Goal: Task Accomplishment & Management: Use online tool/utility

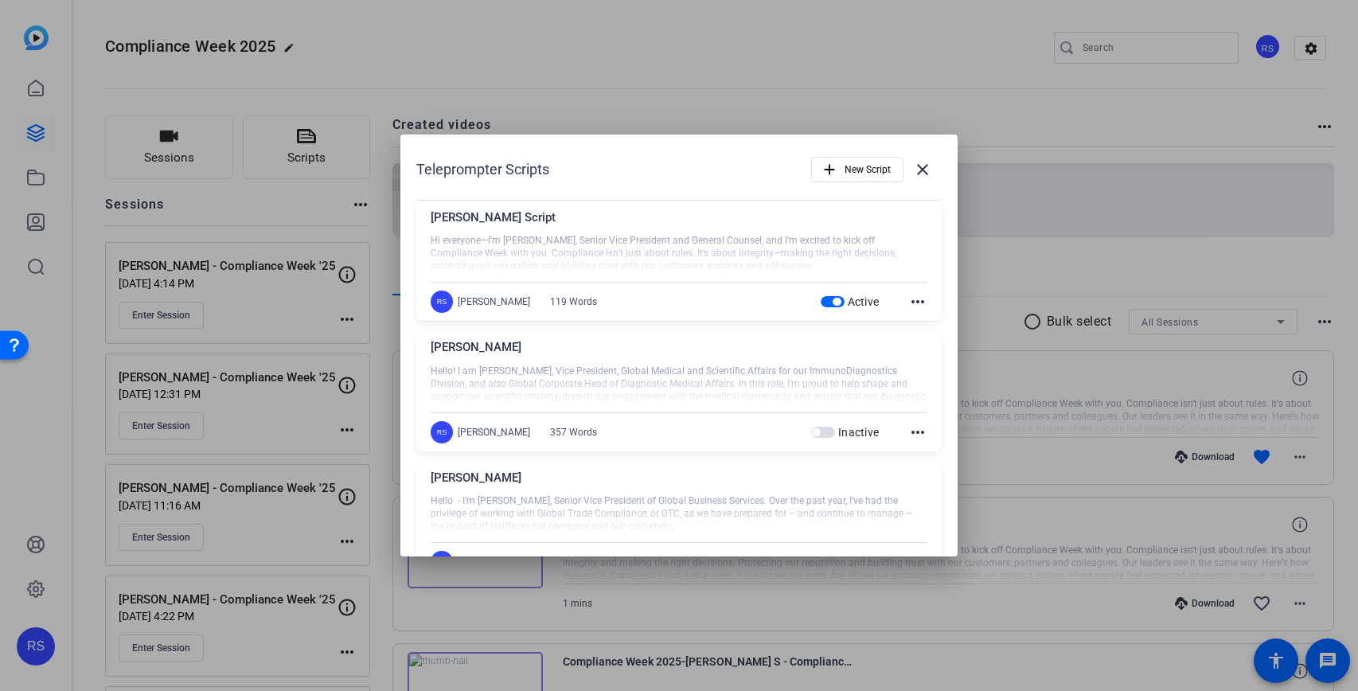
scroll to position [314, 0]
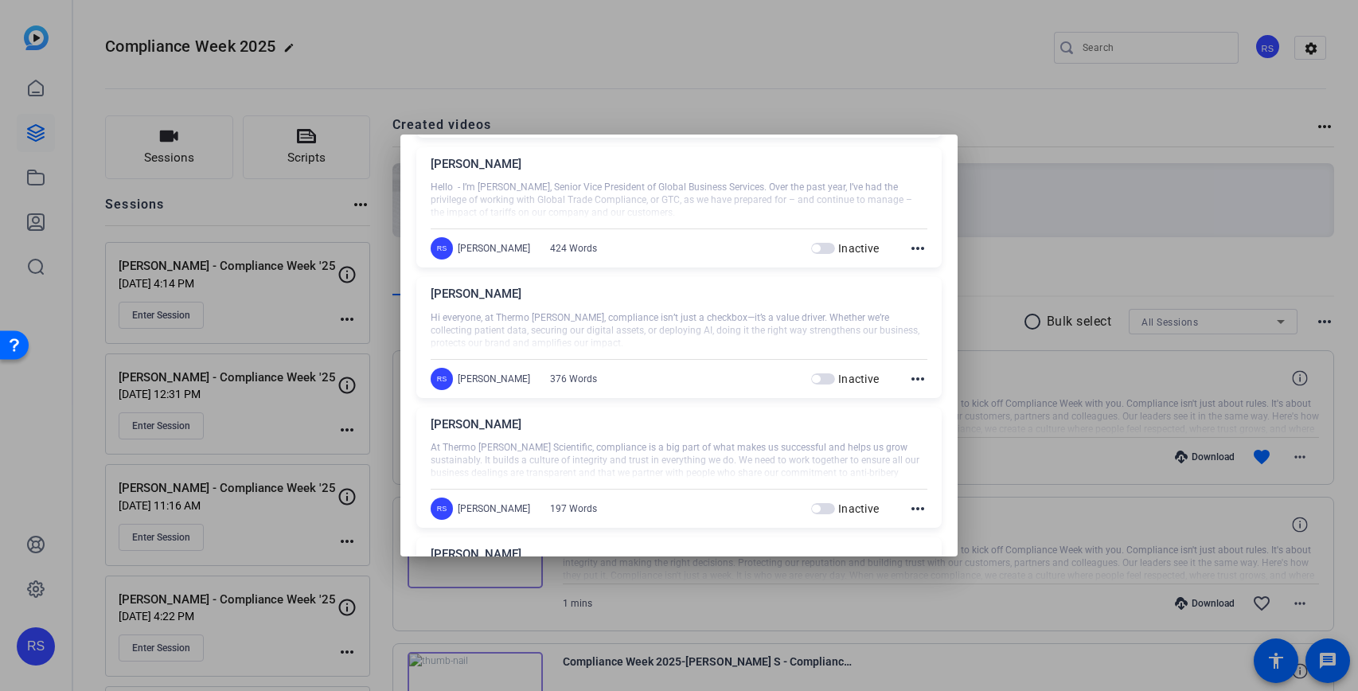
click at [1001, 228] on div at bounding box center [679, 345] width 1358 height 691
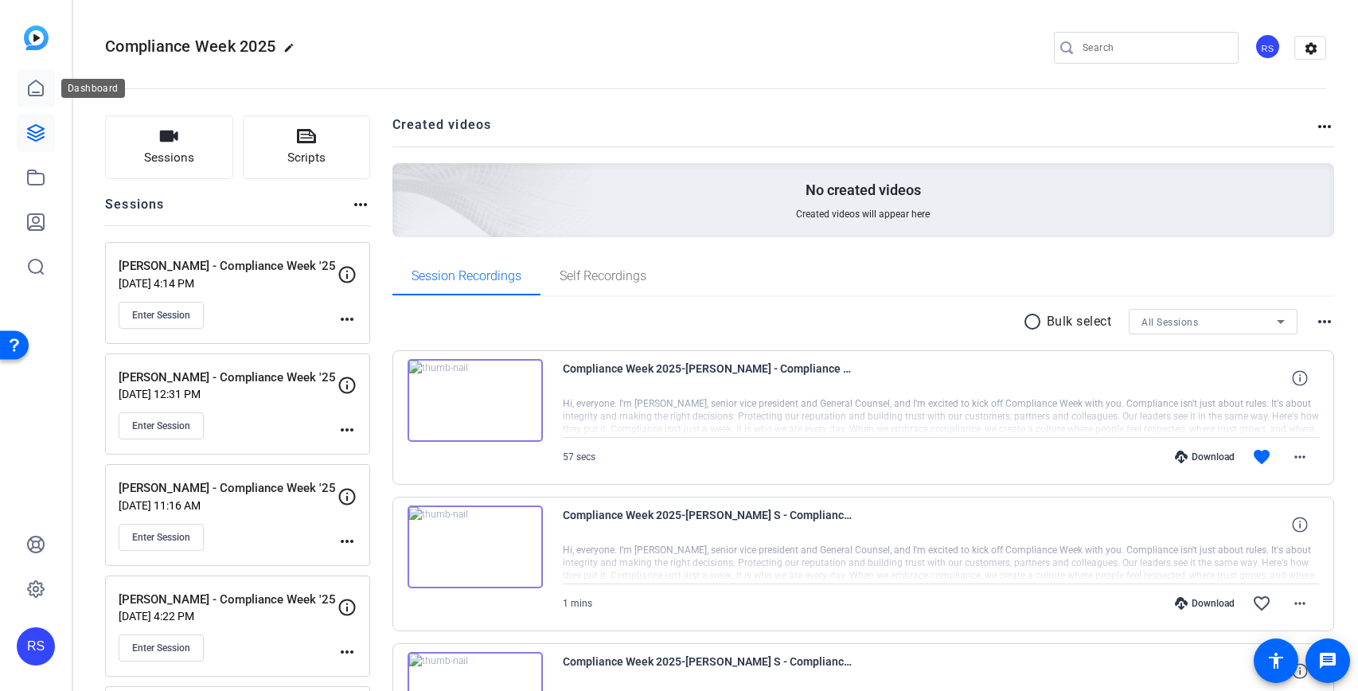
click at [26, 87] on icon at bounding box center [35, 88] width 19 height 19
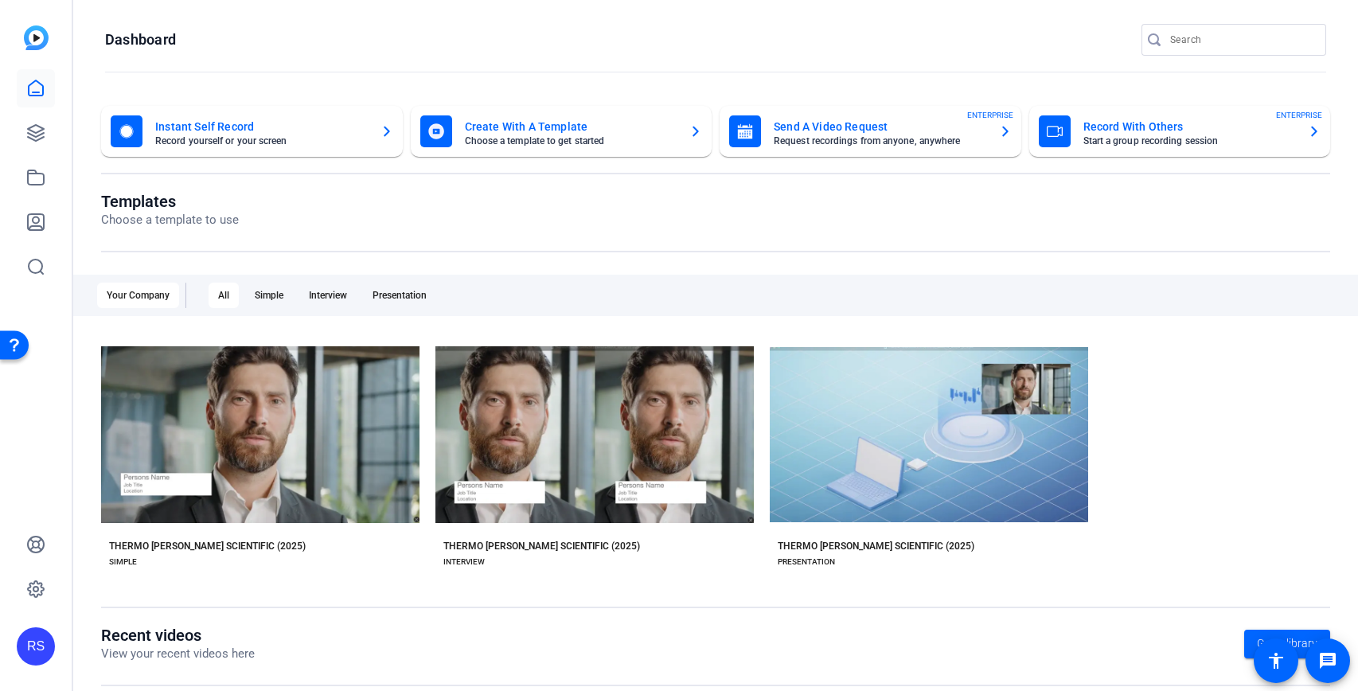
click at [1226, 43] on input "Search" at bounding box center [1241, 39] width 143 height 19
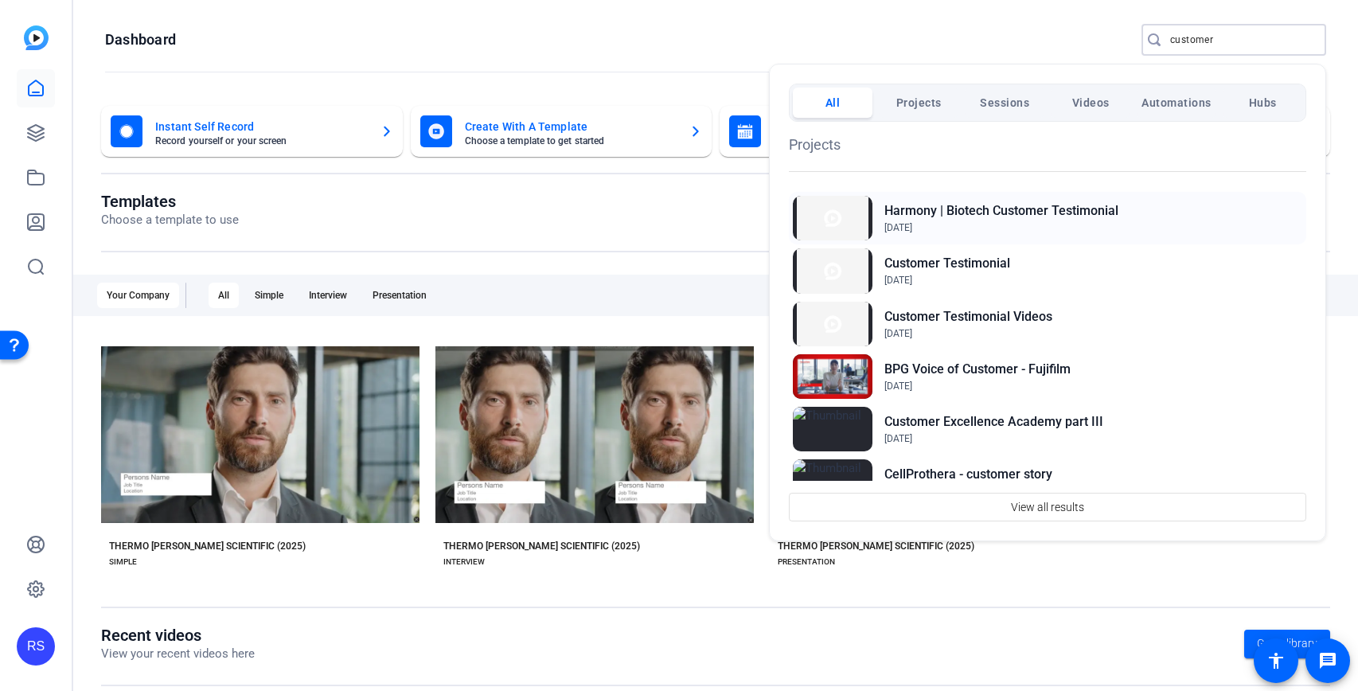
type input "customer"
click at [1064, 212] on h2 "Harmony | Biotech Customer Testimonial" at bounding box center [1001, 210] width 234 height 19
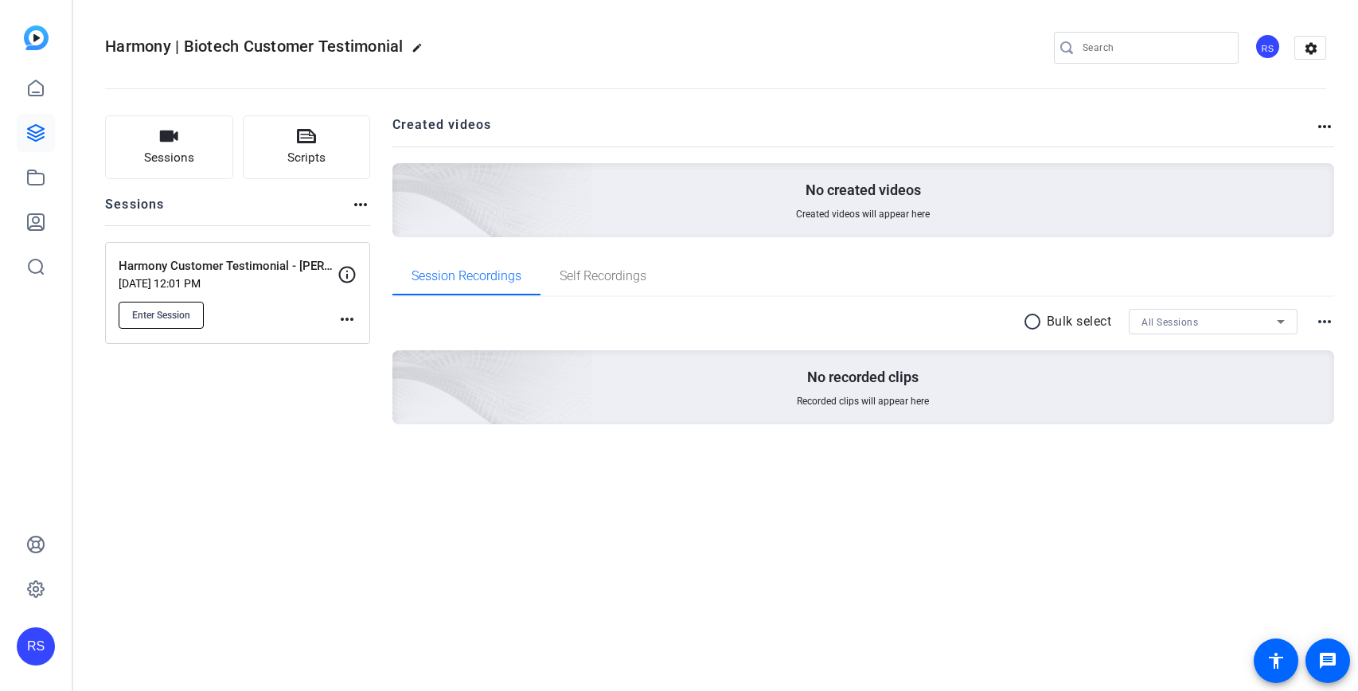
click at [194, 314] on button "Enter Session" at bounding box center [161, 315] width 85 height 27
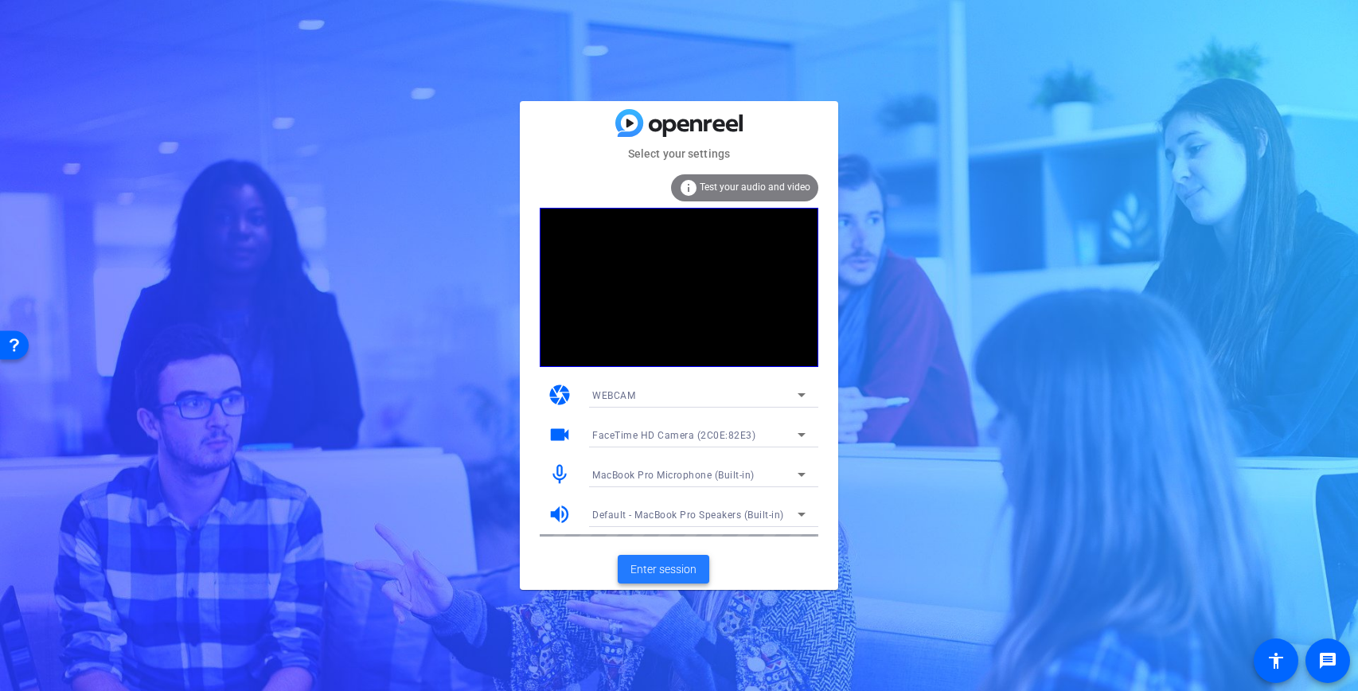
click at [679, 571] on span "Enter session" at bounding box center [663, 569] width 66 height 17
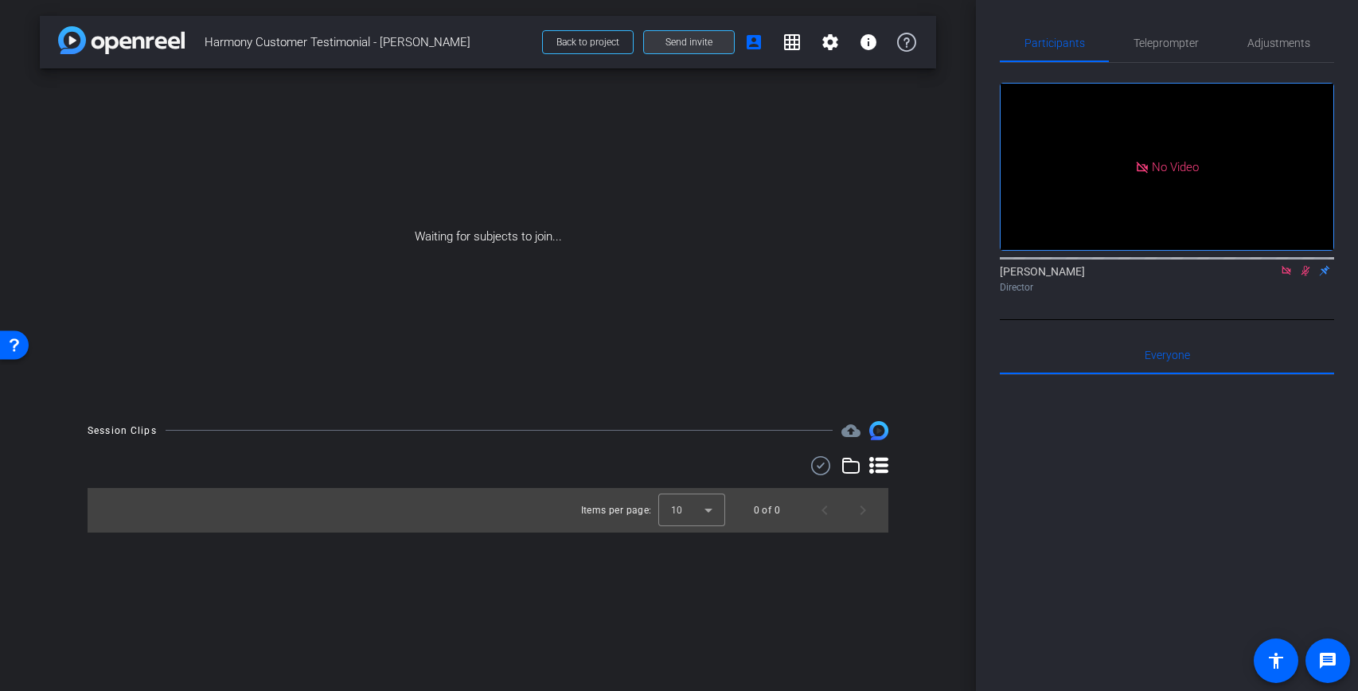
click at [709, 46] on span "Send invite" at bounding box center [688, 42] width 47 height 13
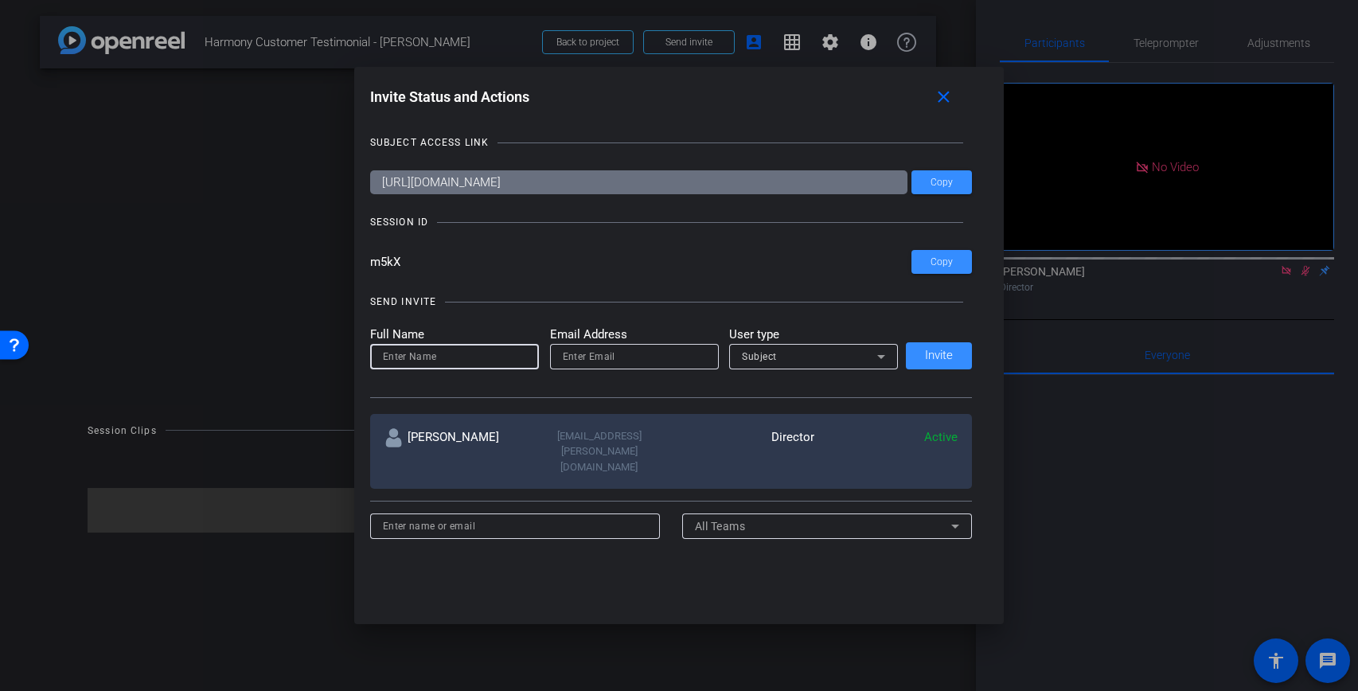
click at [484, 364] on input at bounding box center [454, 356] width 143 height 19
click at [623, 361] on input "email" at bounding box center [634, 356] width 143 height 19
paste input "deirdre.reardon@thermofisher.com"
type input "deirdre.reardon@thermofisher.com"
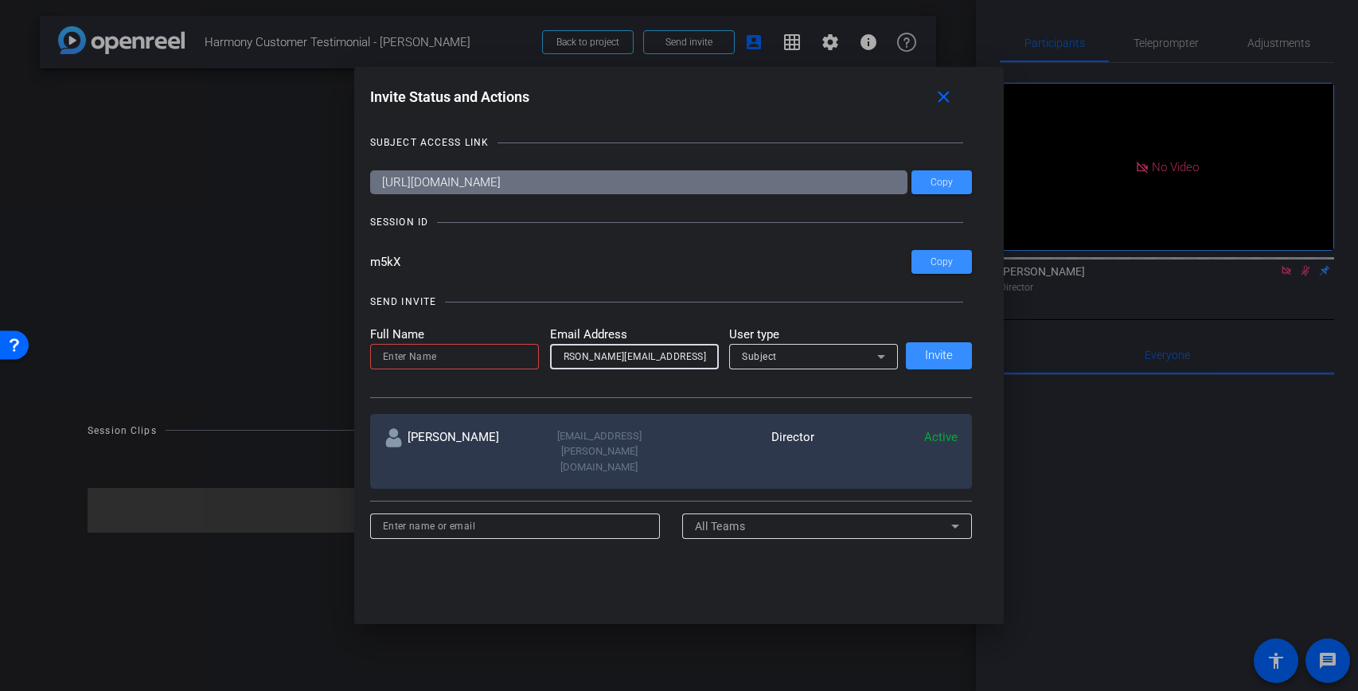
scroll to position [0, 0]
click at [502, 357] on input at bounding box center [454, 356] width 143 height 19
type input "Deirdre Reardon"
click at [841, 359] on div "Subject" at bounding box center [809, 356] width 135 height 20
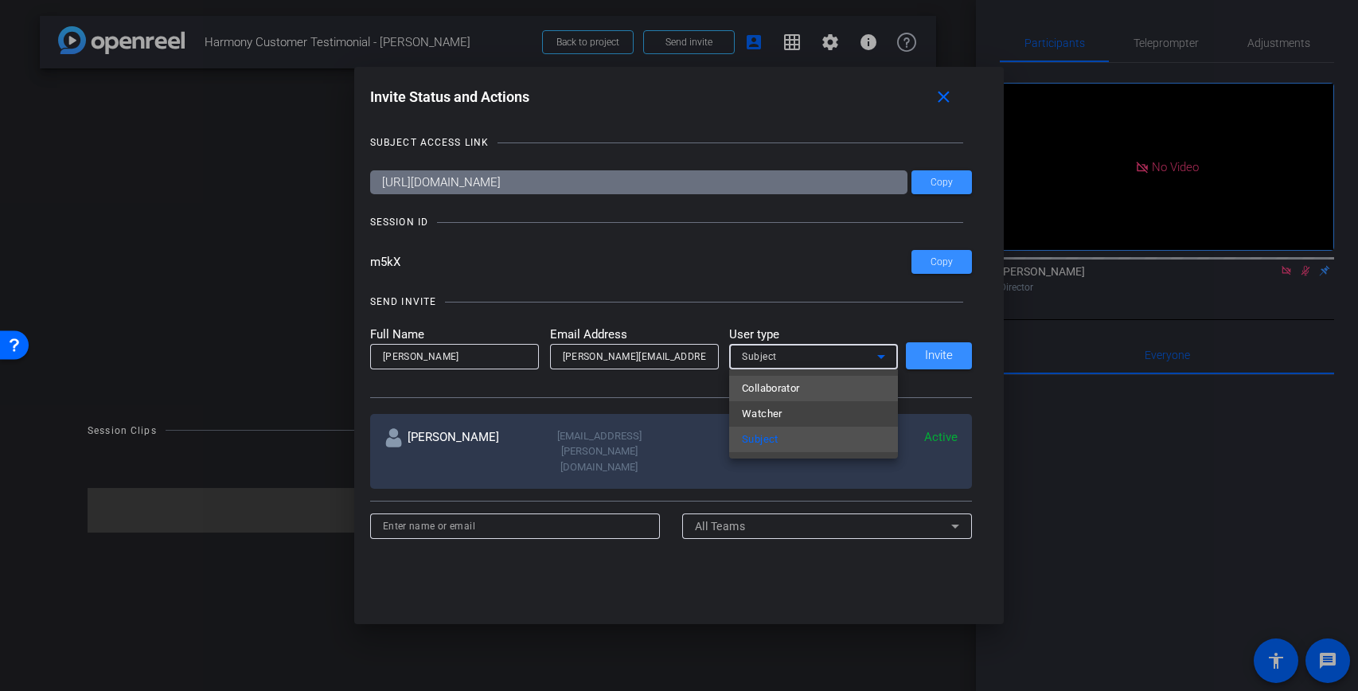
click at [833, 388] on mat-option "Collaborator" at bounding box center [813, 388] width 169 height 25
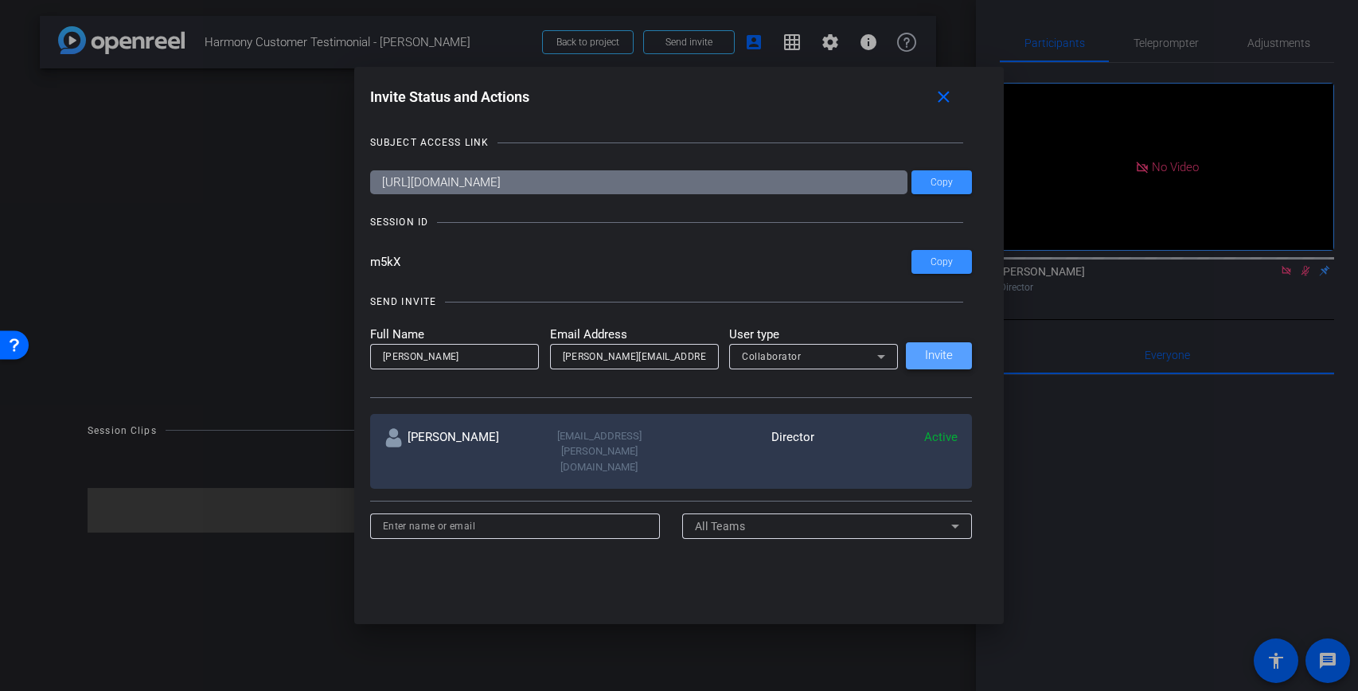
click at [950, 351] on span "Invite" at bounding box center [939, 355] width 28 height 12
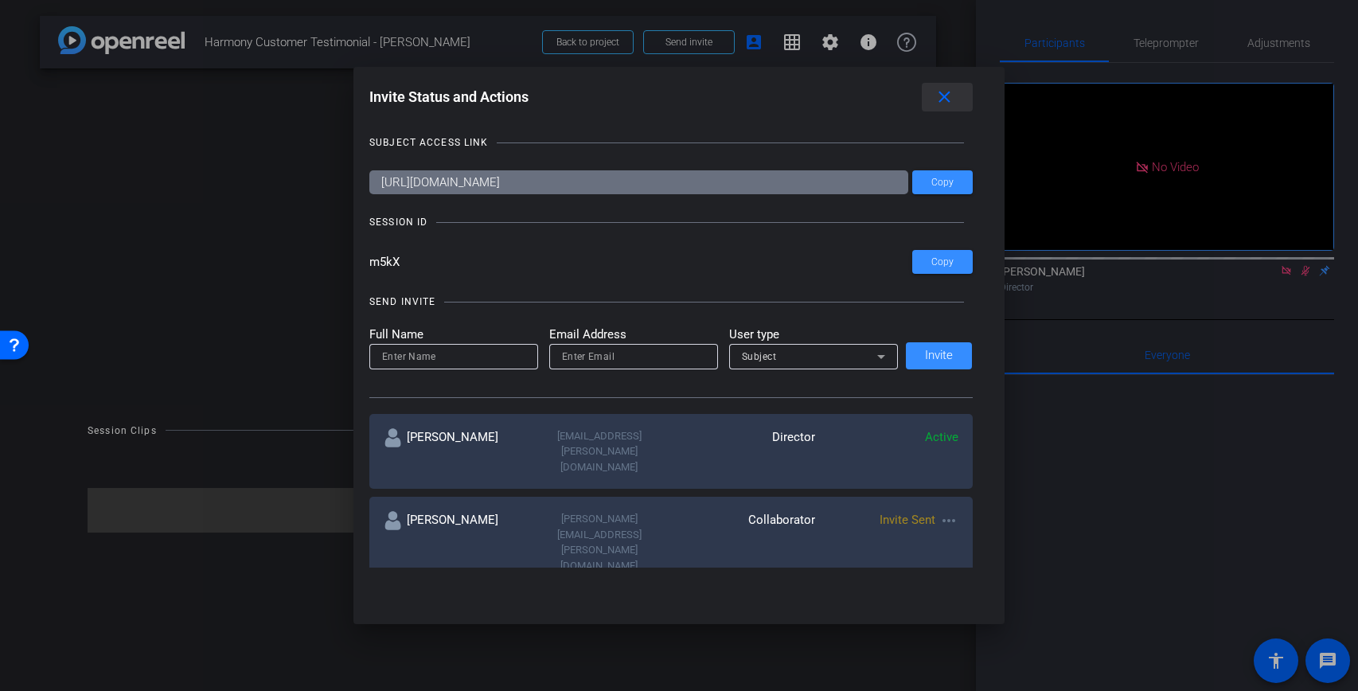
click at [944, 102] on mat-icon "close" at bounding box center [945, 98] width 20 height 20
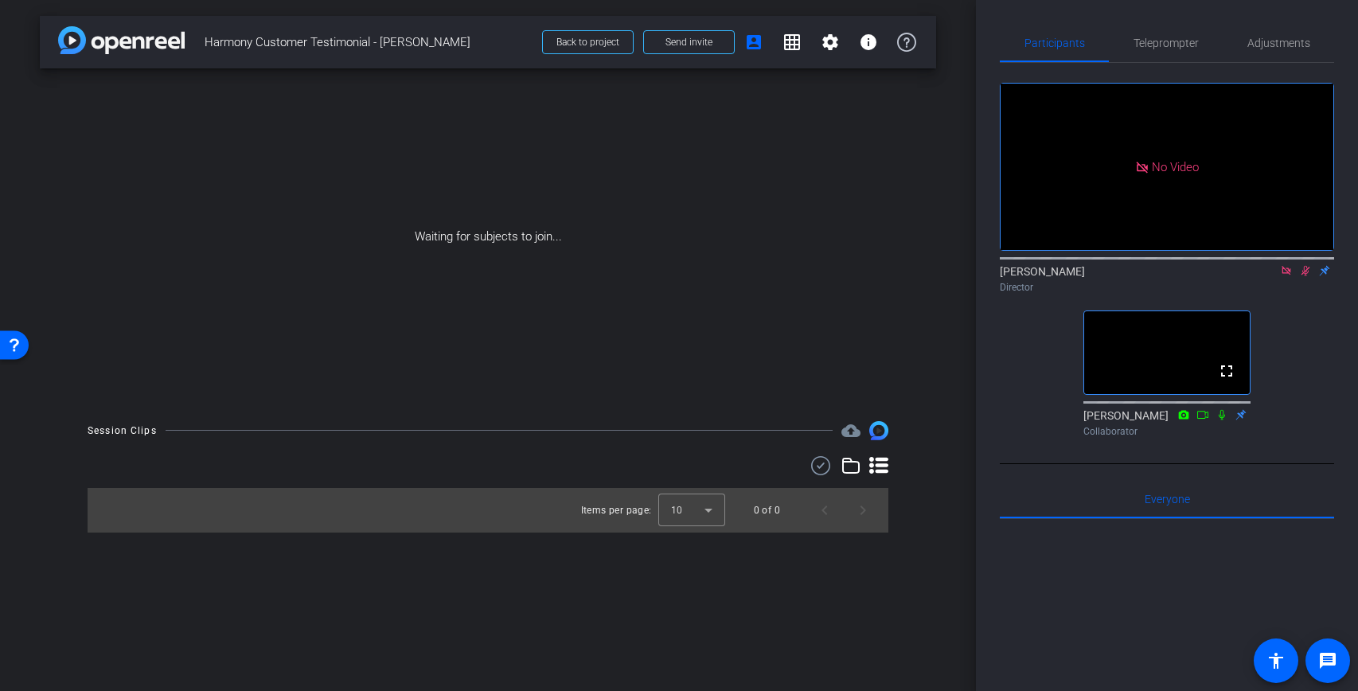
click at [1281, 276] on icon at bounding box center [1286, 270] width 13 height 11
click at [1288, 276] on icon at bounding box center [1286, 270] width 13 height 11
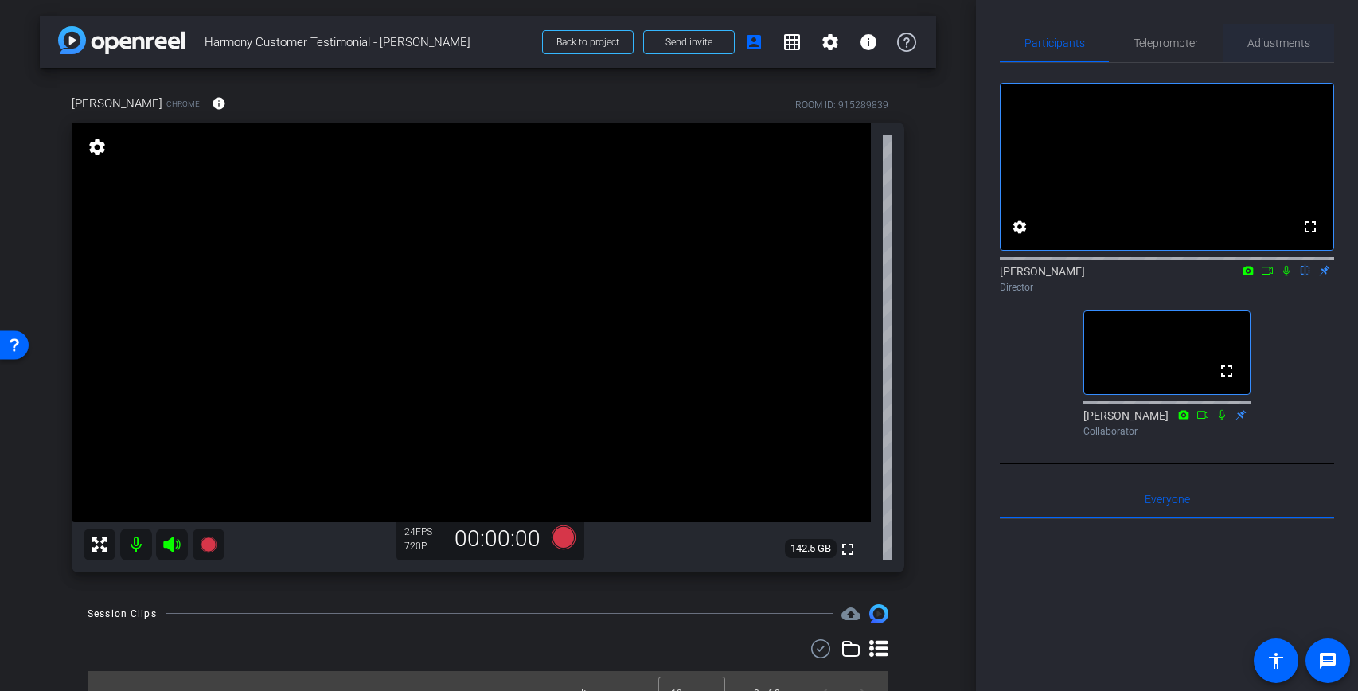
click at [1288, 42] on span "Adjustments" at bounding box center [1278, 42] width 63 height 11
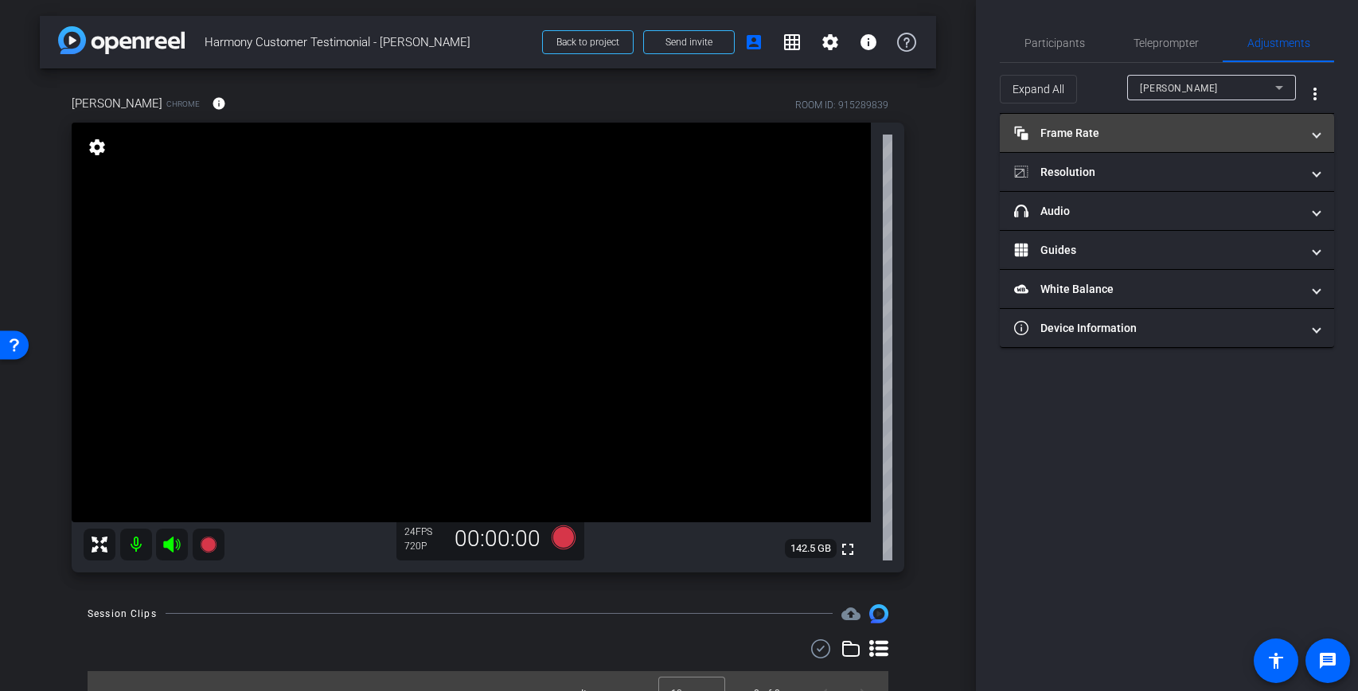
click at [1161, 118] on mat-expansion-panel-header "Frame Rate Frame Rate" at bounding box center [1167, 133] width 334 height 38
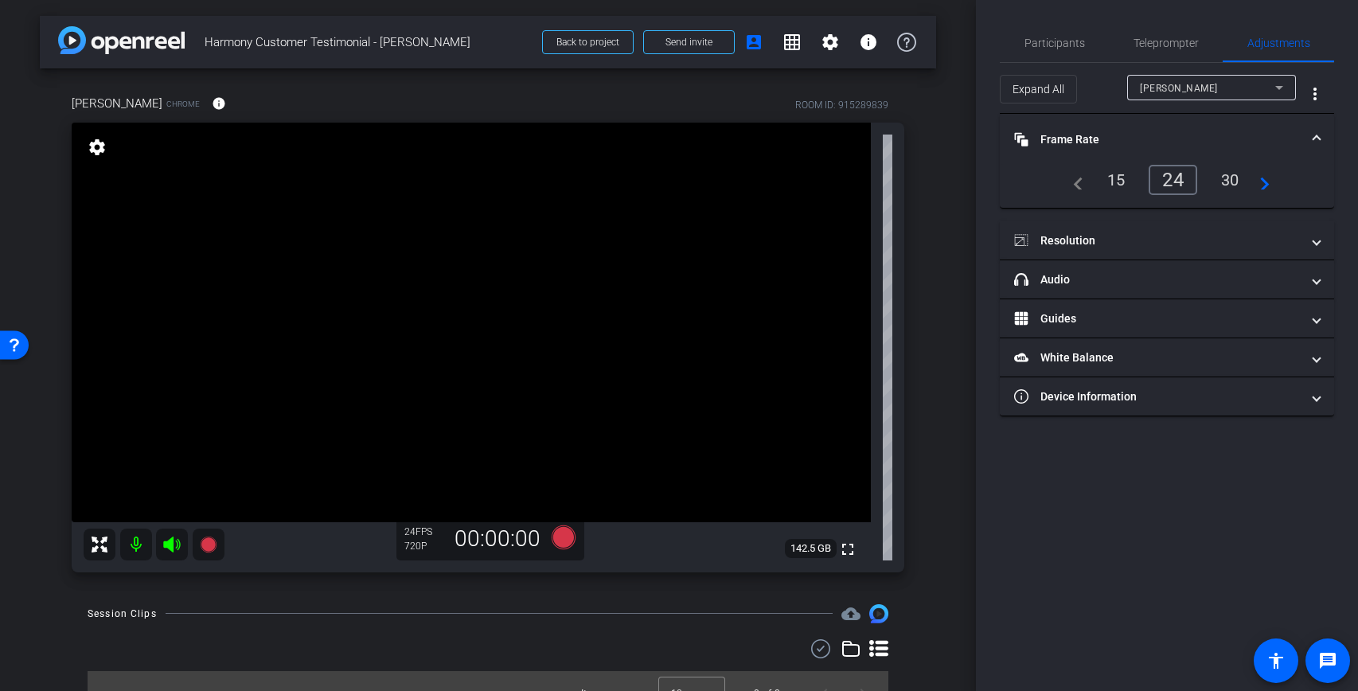
click at [1172, 177] on div "24" at bounding box center [1173, 180] width 49 height 30
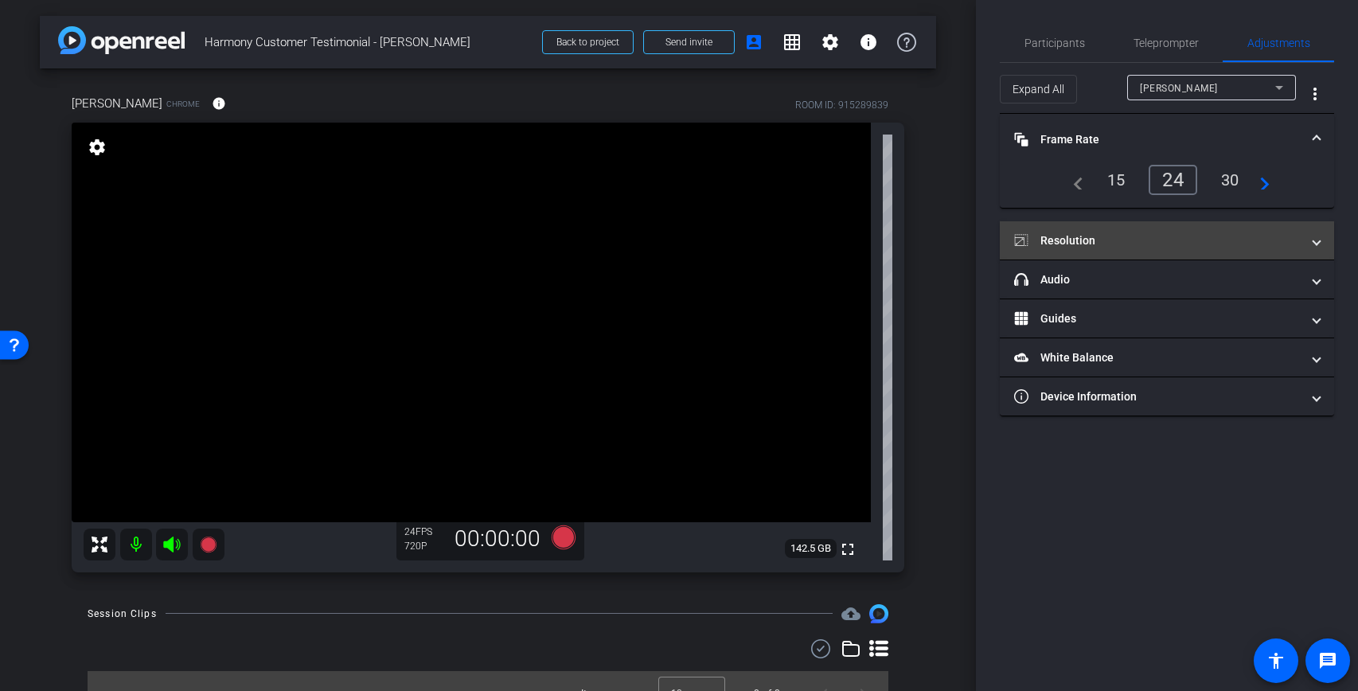
click at [1128, 235] on mat-panel-title "Resolution" at bounding box center [1157, 240] width 287 height 17
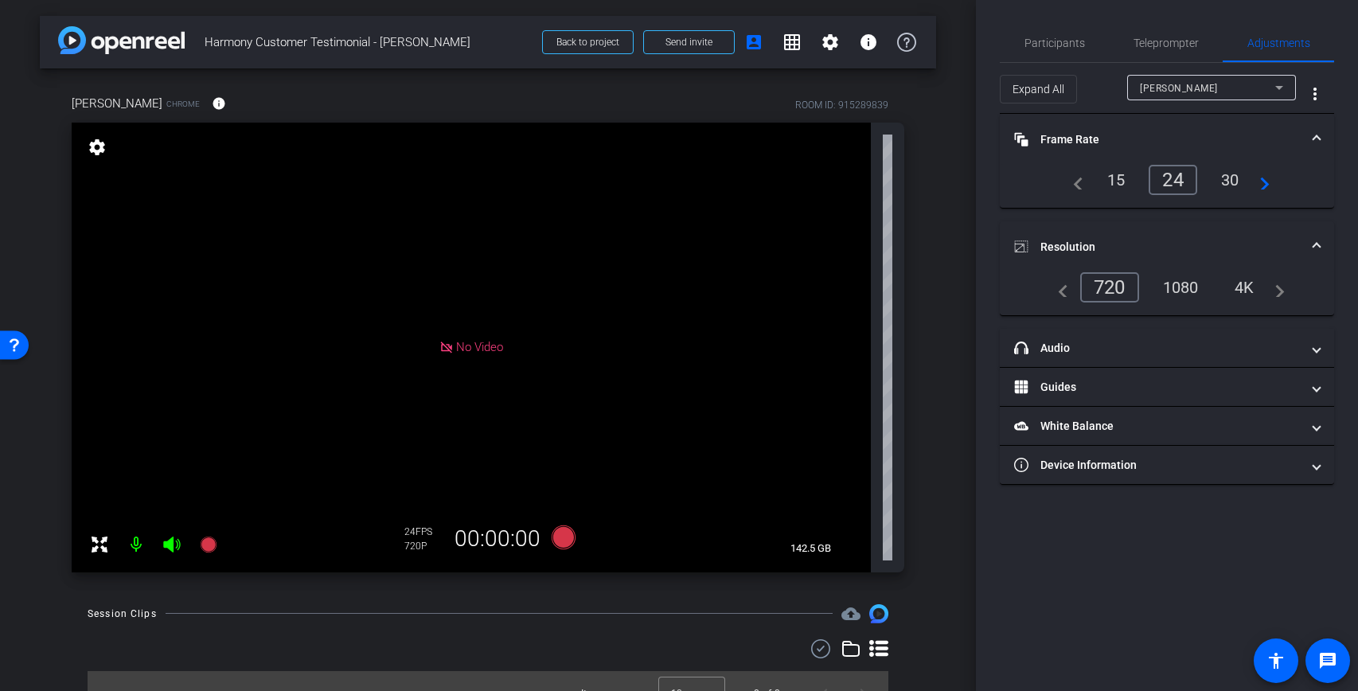
click at [1169, 288] on div "1080" at bounding box center [1181, 287] width 60 height 27
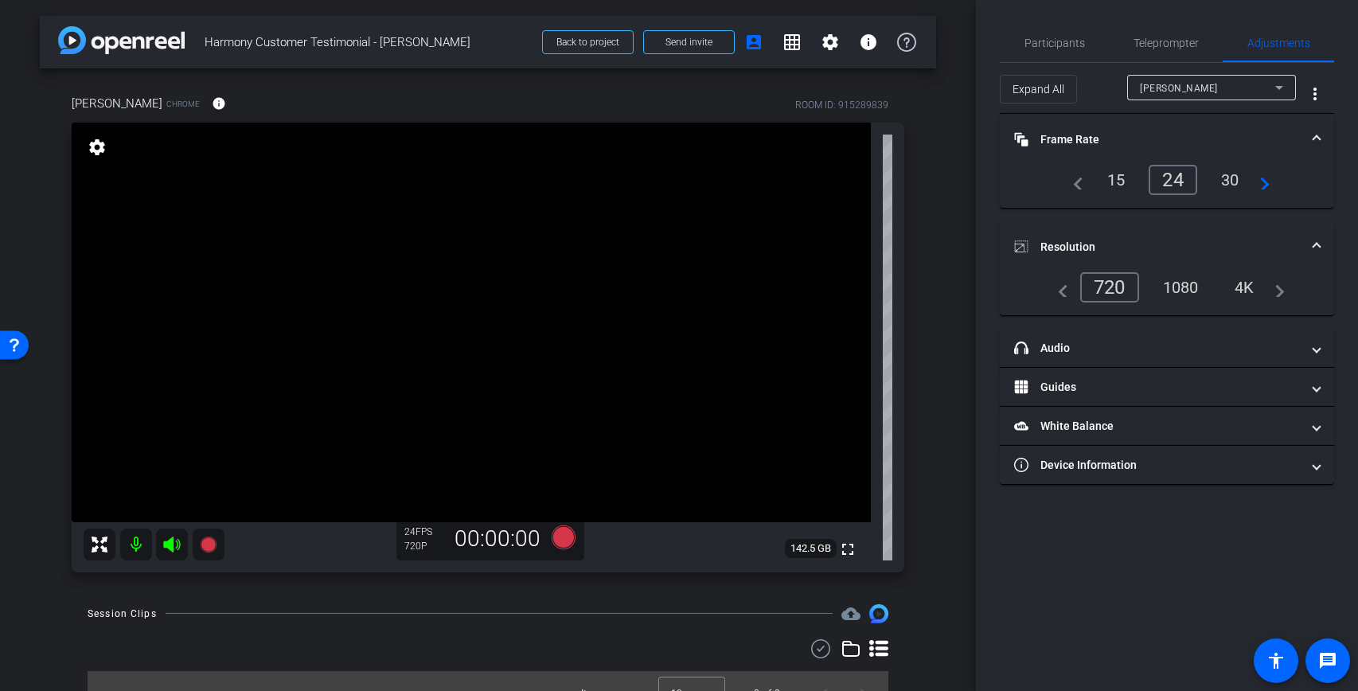
click at [1189, 290] on div "1080" at bounding box center [1181, 287] width 60 height 27
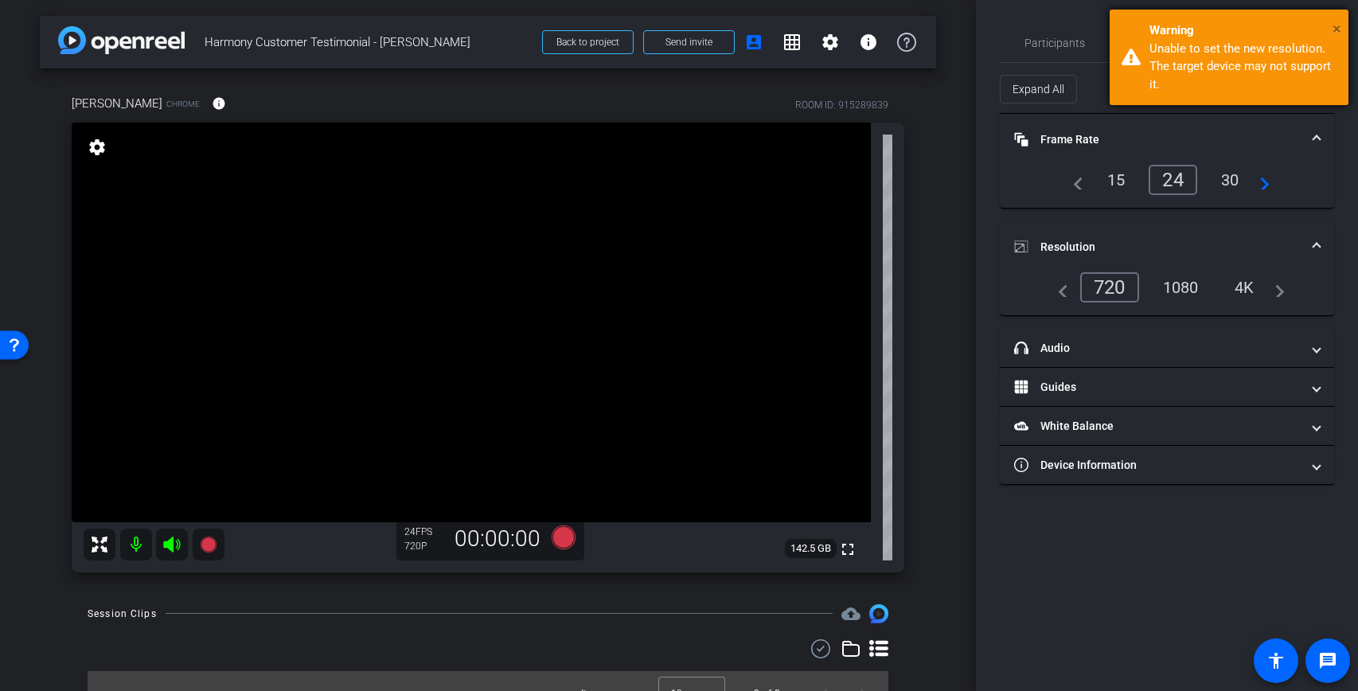
click at [1333, 29] on span "×" at bounding box center [1337, 28] width 9 height 19
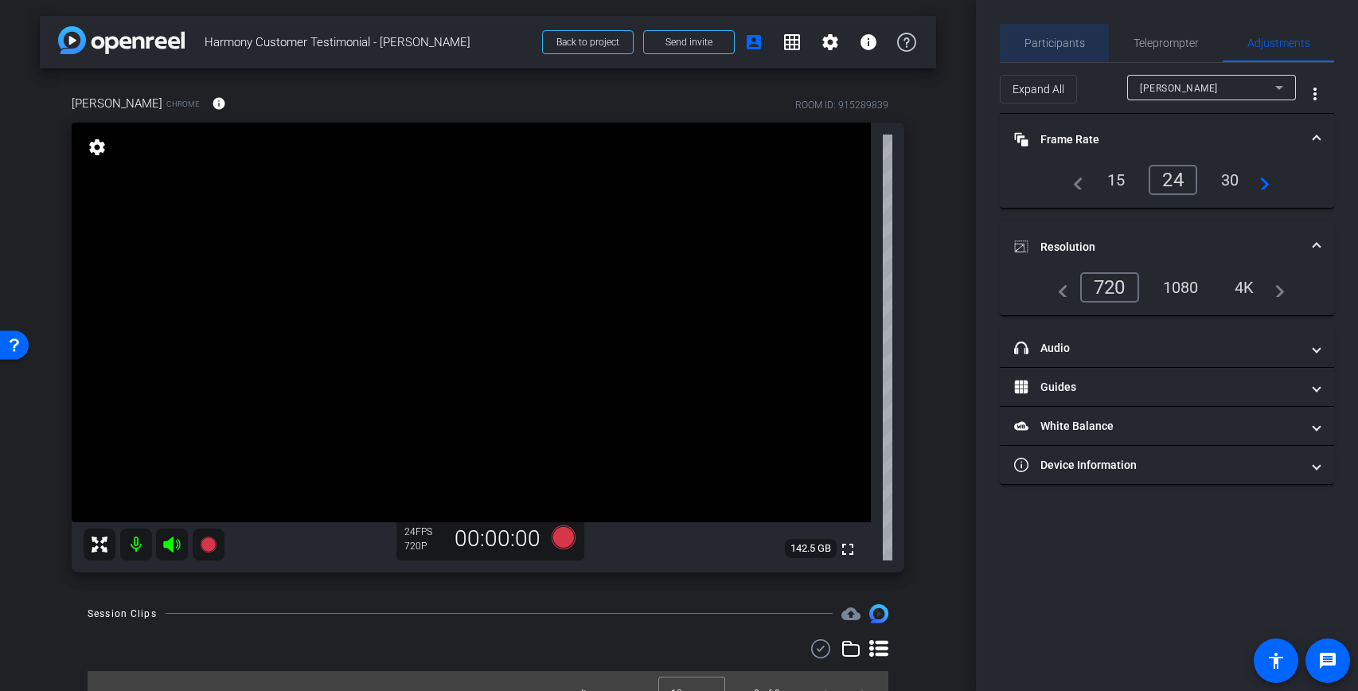
click at [1071, 43] on span "Participants" at bounding box center [1054, 42] width 60 height 11
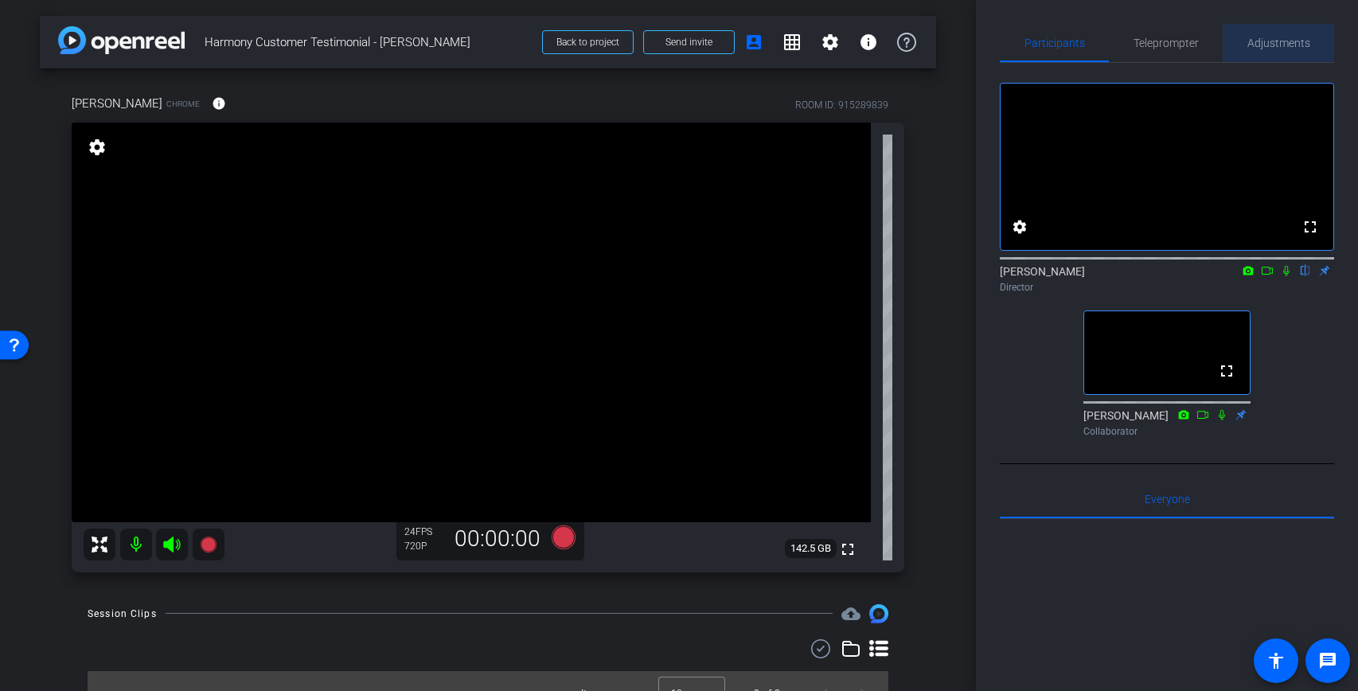
click at [1302, 37] on span "Adjustments" at bounding box center [1278, 42] width 63 height 11
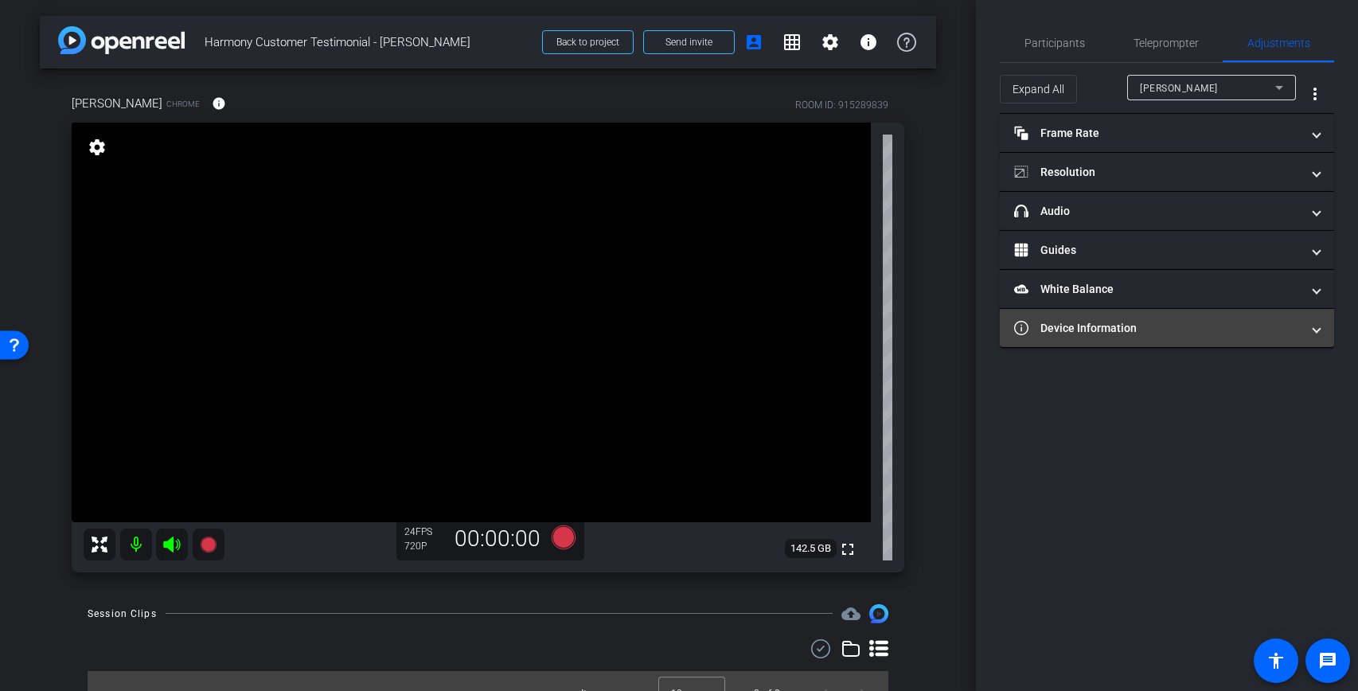
click at [1173, 323] on mat-panel-title "Device Information" at bounding box center [1157, 328] width 287 height 17
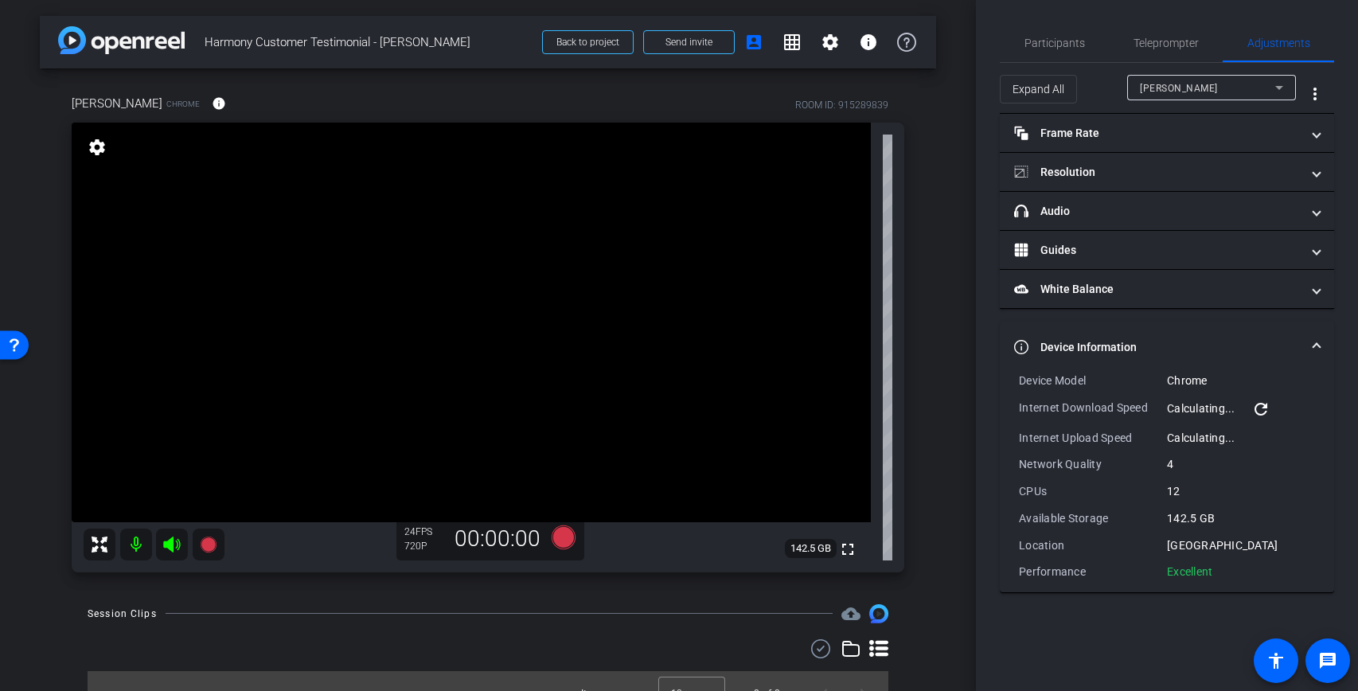
click at [1172, 347] on mat-panel-title "Device Information" at bounding box center [1157, 347] width 287 height 17
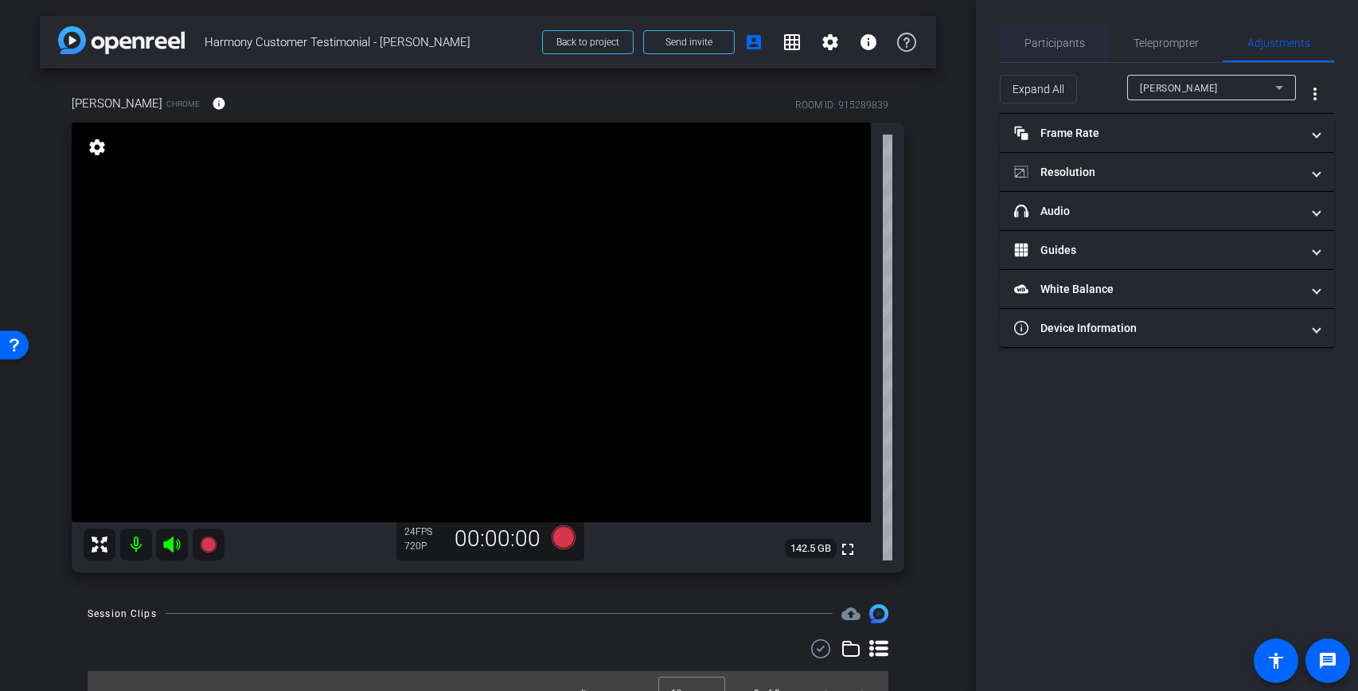
click at [1060, 41] on span "Participants" at bounding box center [1054, 42] width 60 height 11
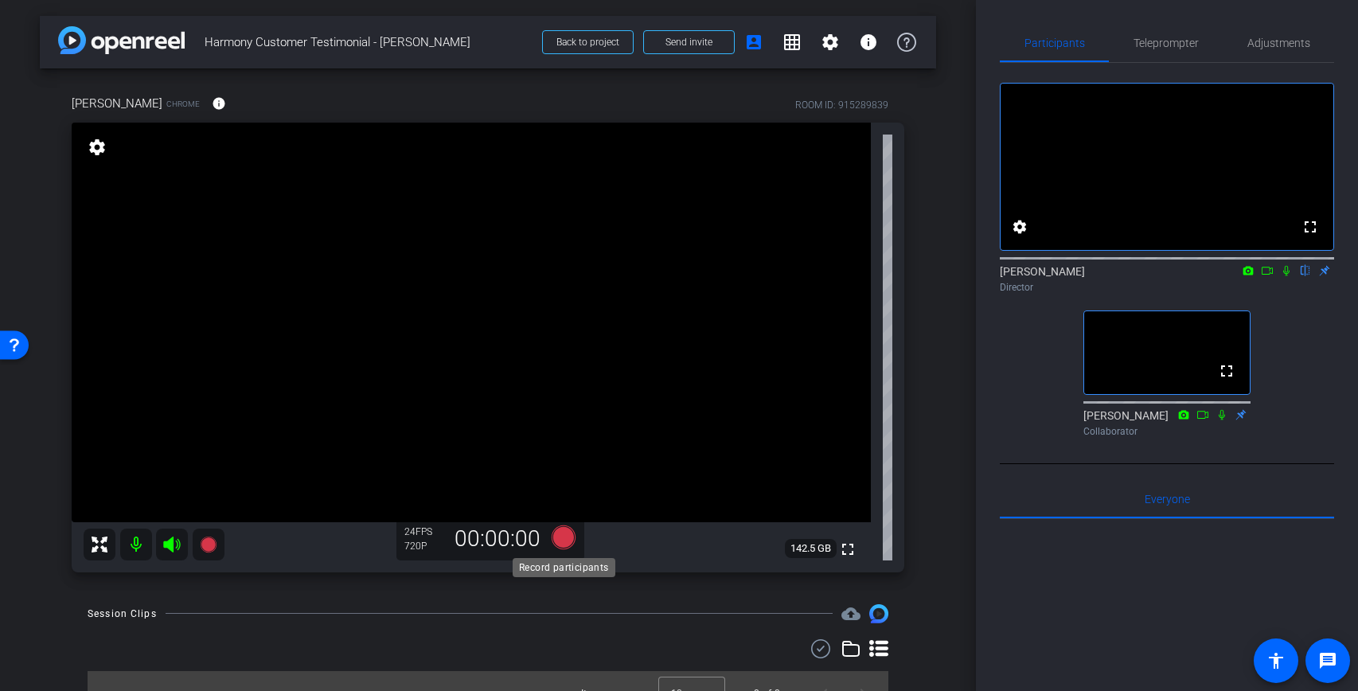
click at [564, 541] on icon at bounding box center [564, 537] width 24 height 24
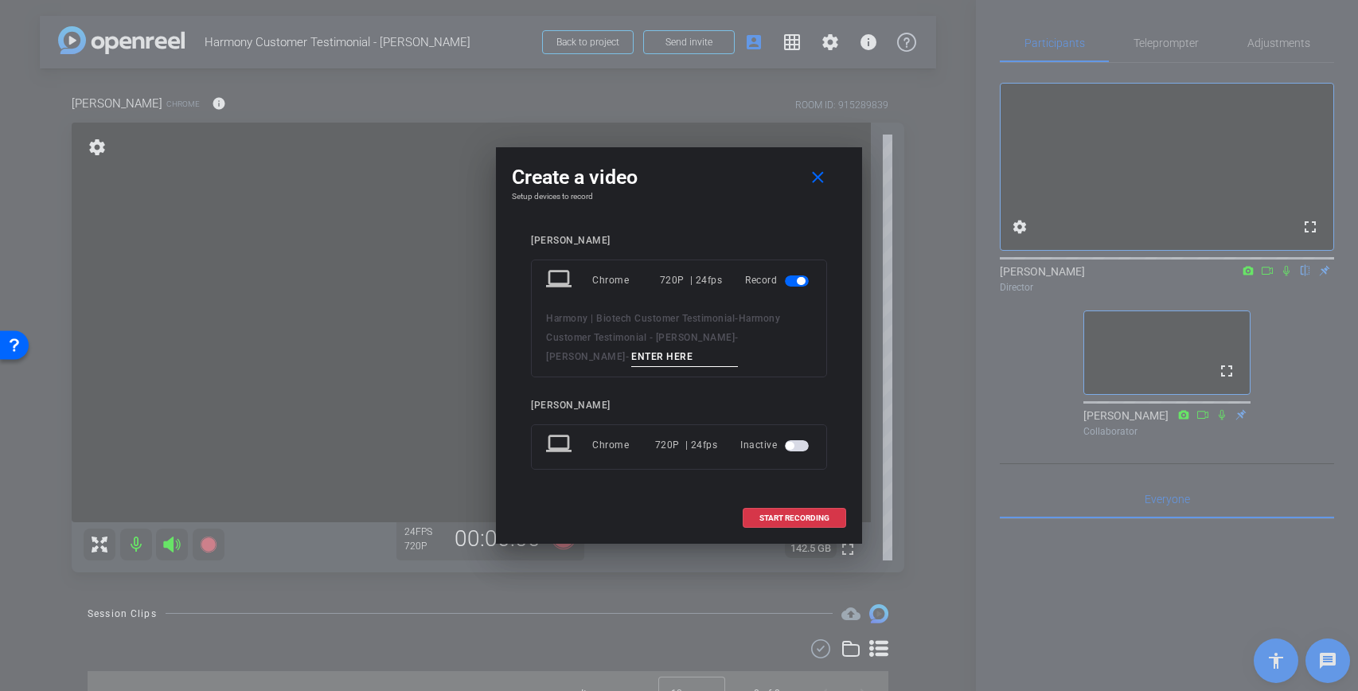
click at [634, 364] on input at bounding box center [684, 357] width 107 height 20
type input "1"
click at [822, 516] on span "START RECORDING" at bounding box center [794, 518] width 70 height 8
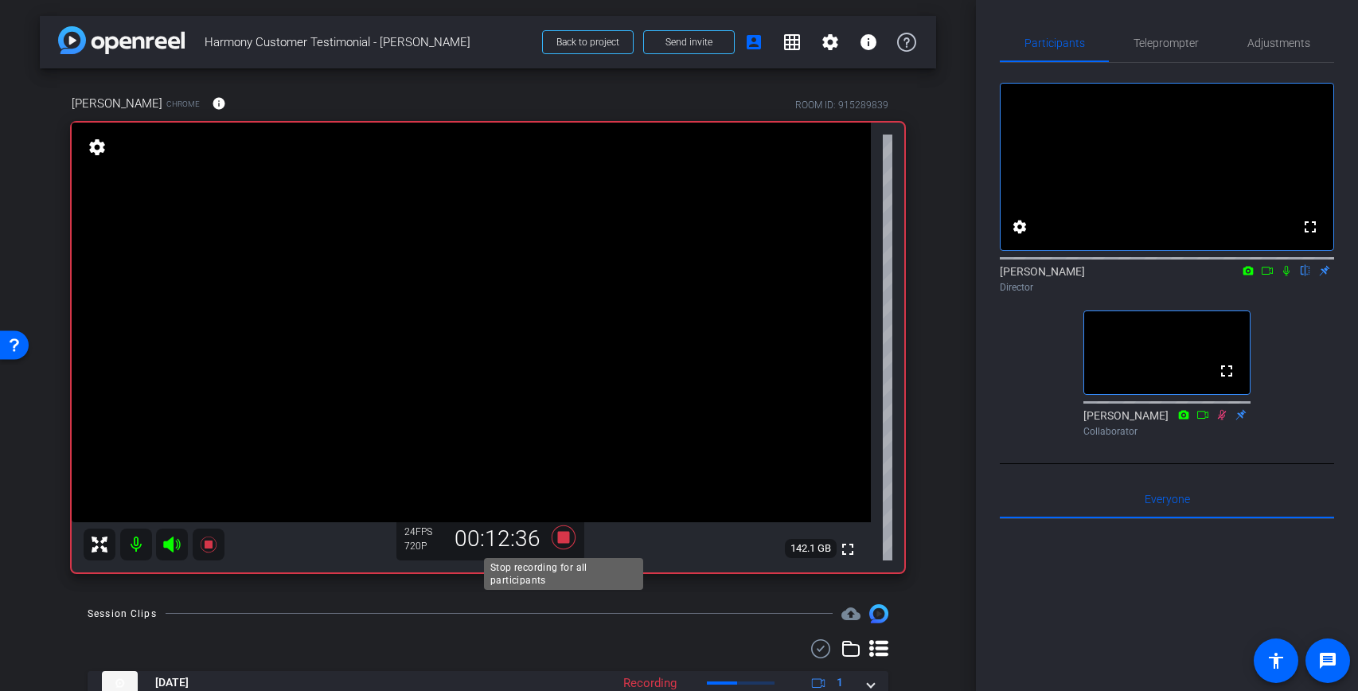
click at [562, 541] on icon at bounding box center [564, 537] width 24 height 24
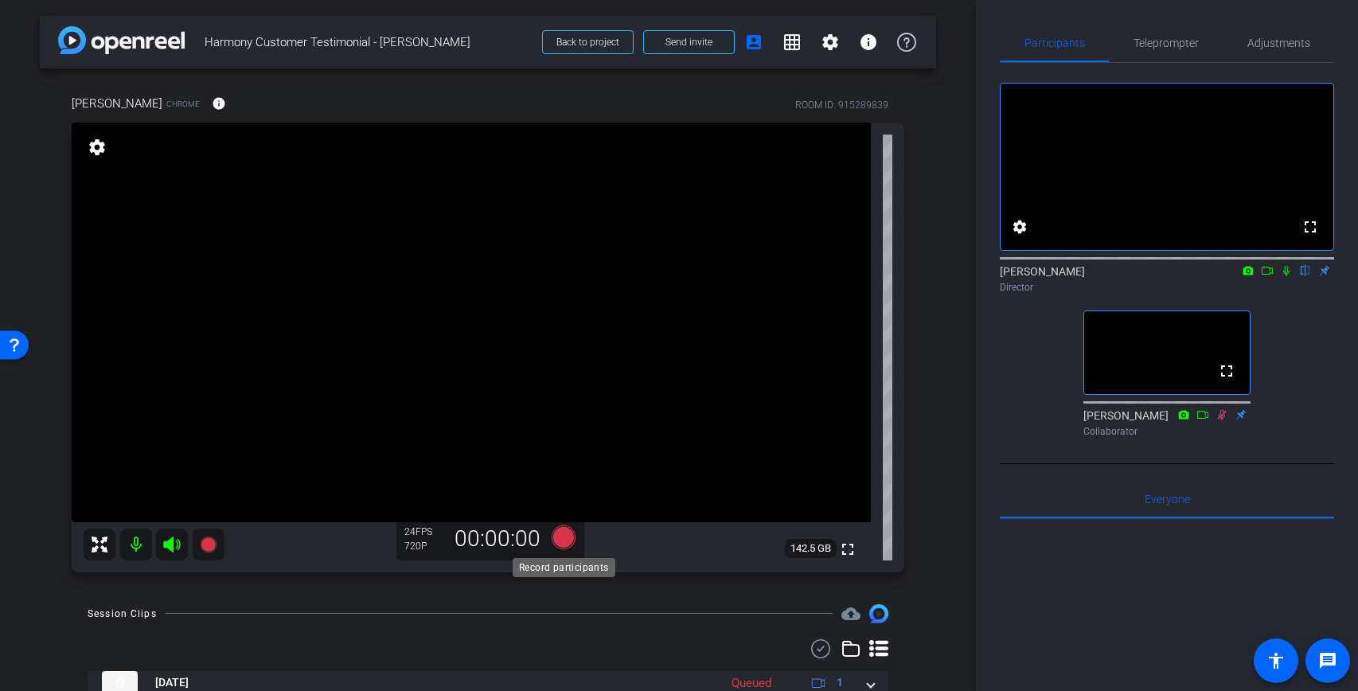
click at [567, 537] on icon at bounding box center [564, 537] width 24 height 24
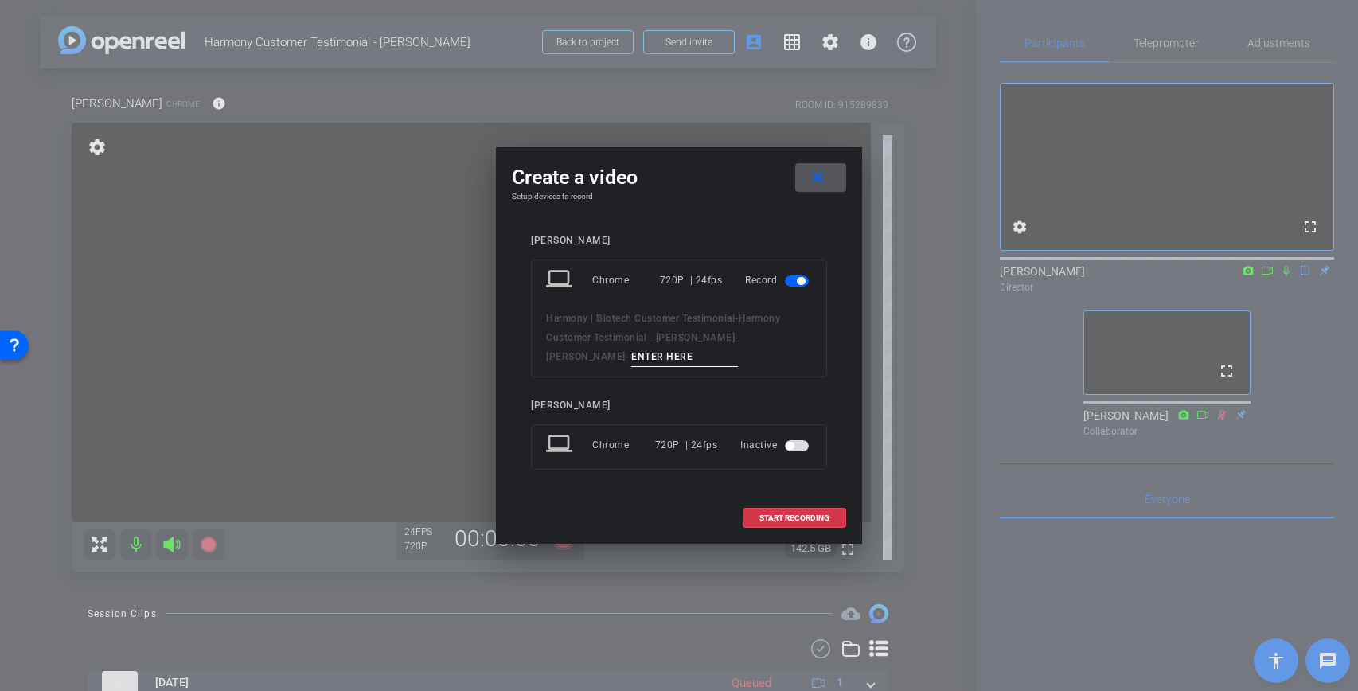
click at [631, 360] on input at bounding box center [684, 357] width 107 height 20
type input "2"
click at [783, 521] on span "START RECORDING" at bounding box center [794, 518] width 70 height 8
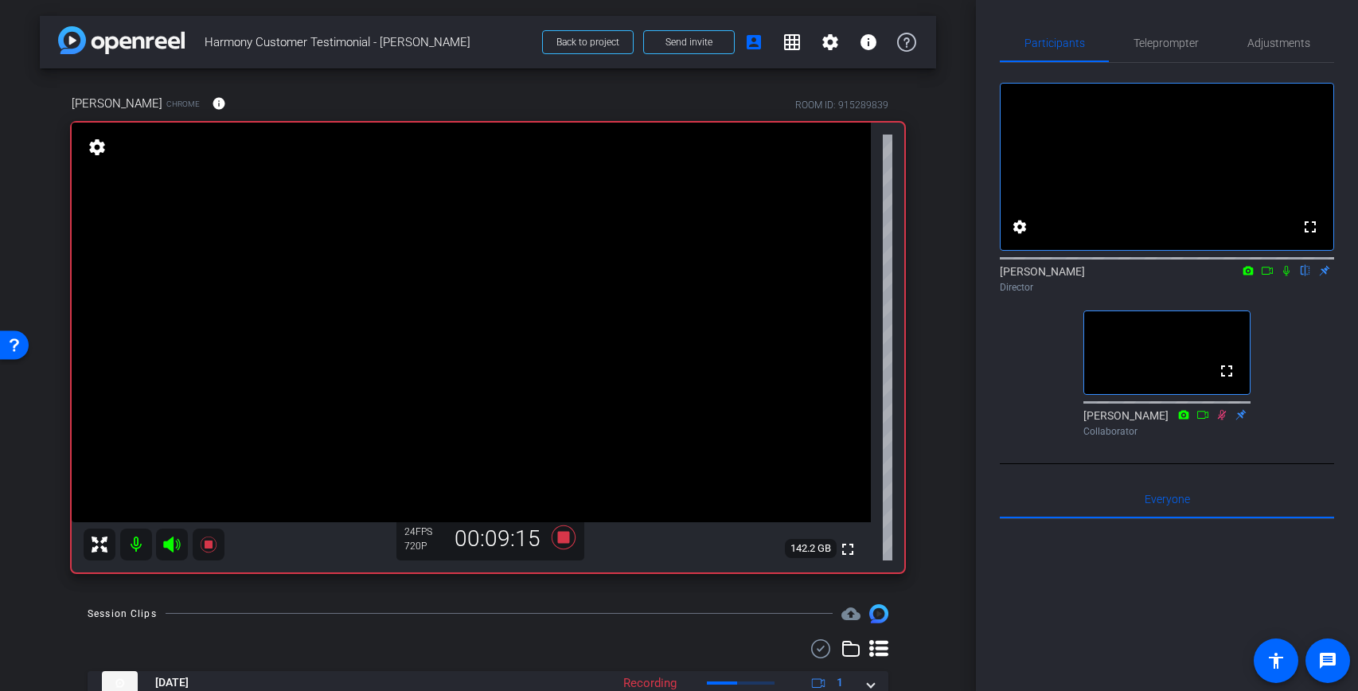
click at [1287, 276] on icon at bounding box center [1286, 270] width 13 height 11
click at [1286, 276] on icon at bounding box center [1286, 271] width 9 height 10
click at [1286, 276] on icon at bounding box center [1286, 271] width 6 height 10
click at [1286, 276] on icon at bounding box center [1286, 270] width 13 height 11
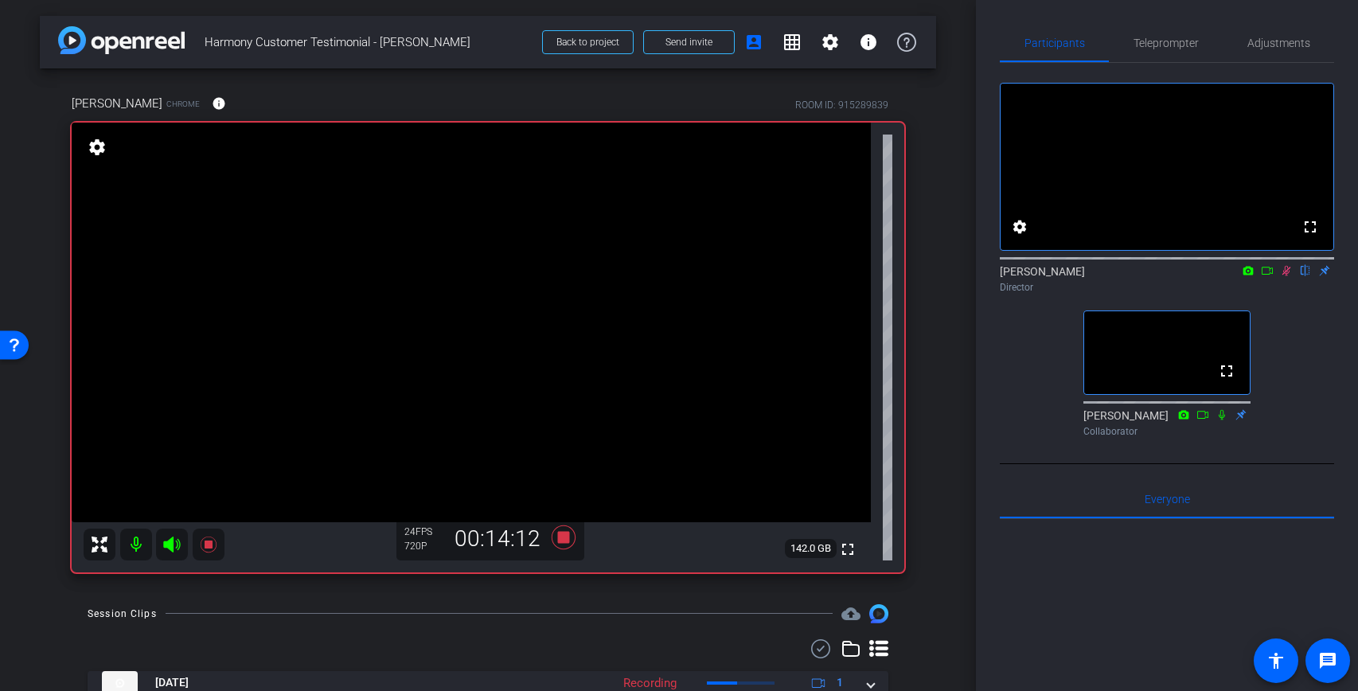
click at [1290, 278] on mat-icon at bounding box center [1286, 270] width 19 height 14
click at [565, 541] on icon at bounding box center [564, 537] width 24 height 24
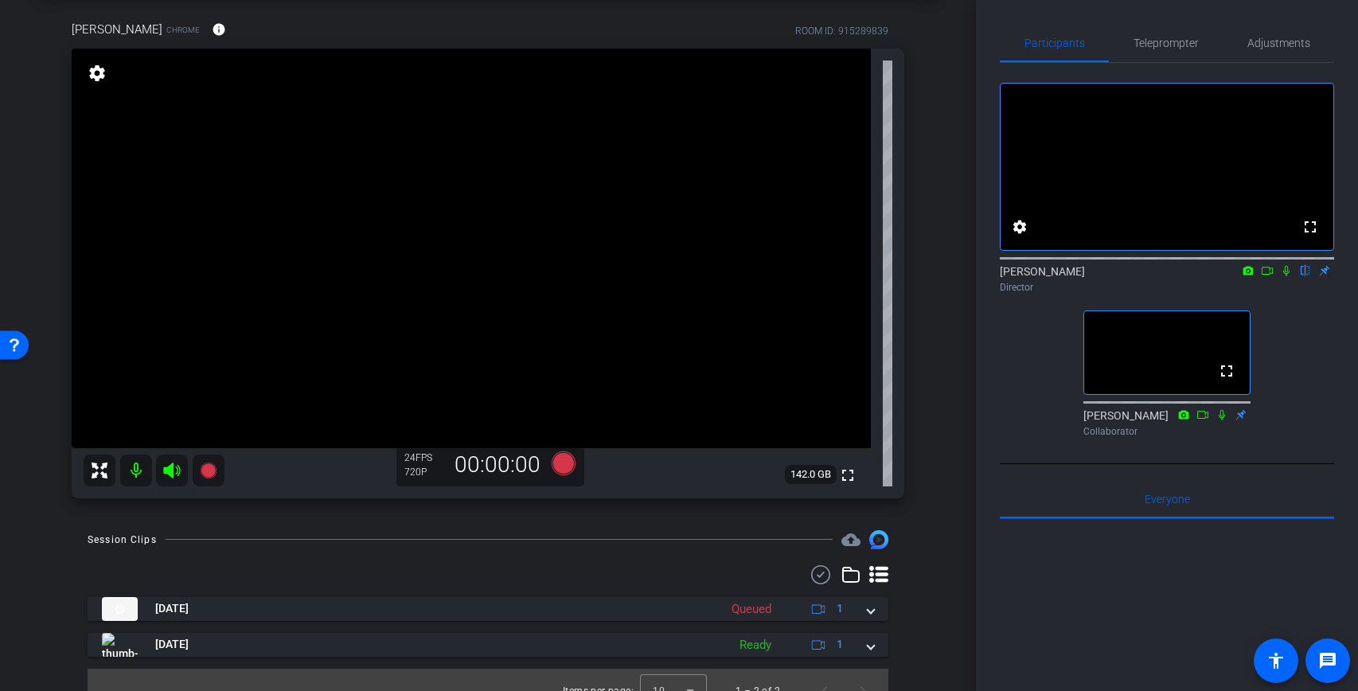
scroll to position [96, 0]
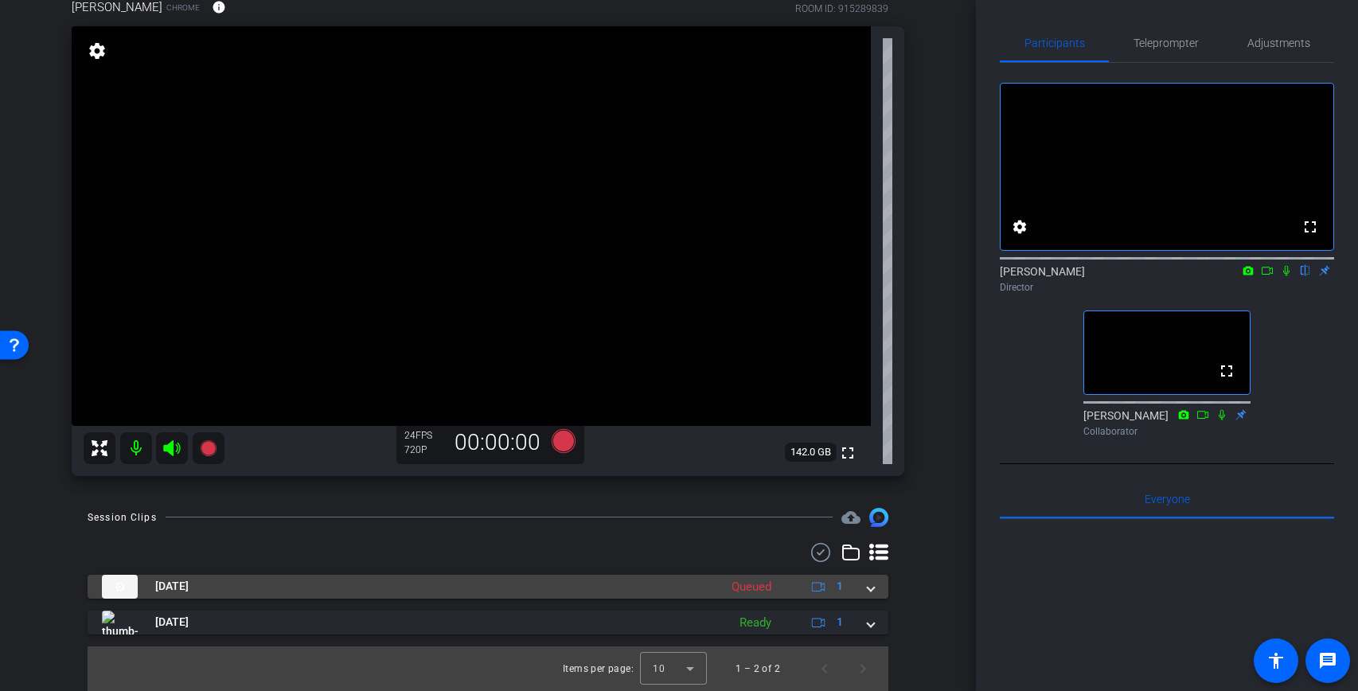
click at [873, 593] on span at bounding box center [871, 586] width 6 height 17
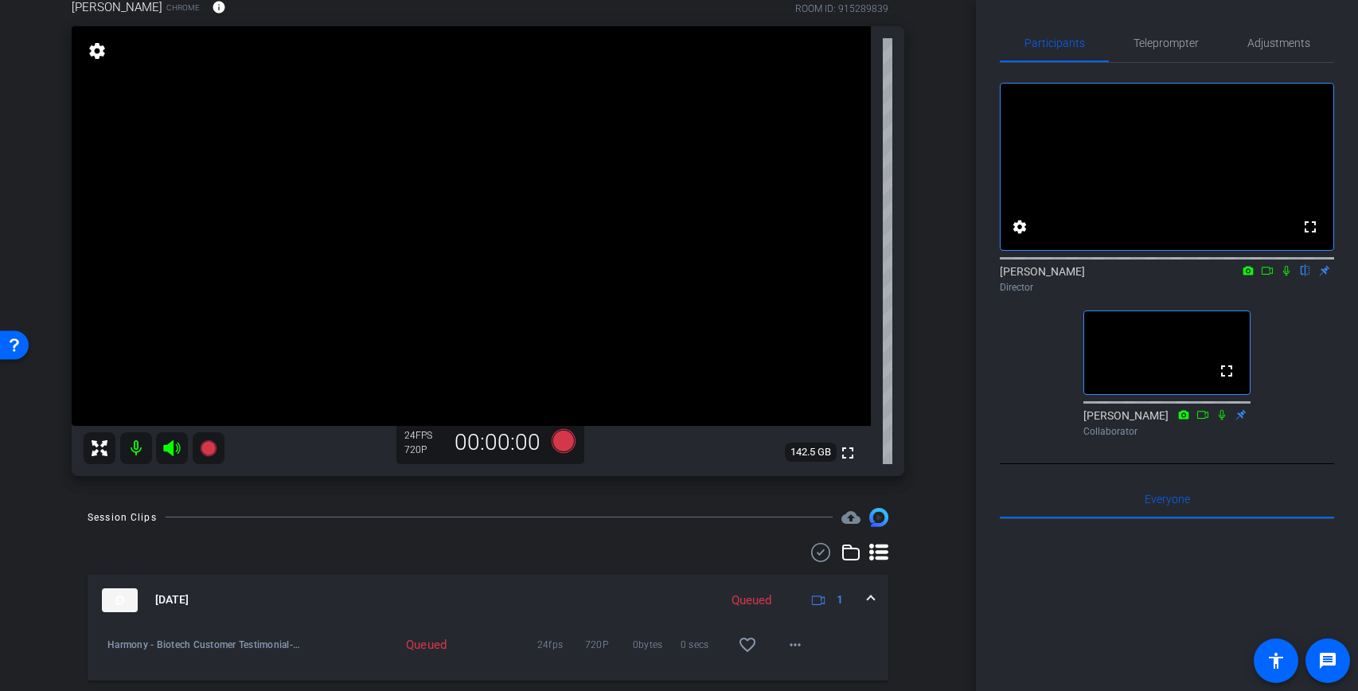
click at [873, 601] on span at bounding box center [871, 599] width 6 height 17
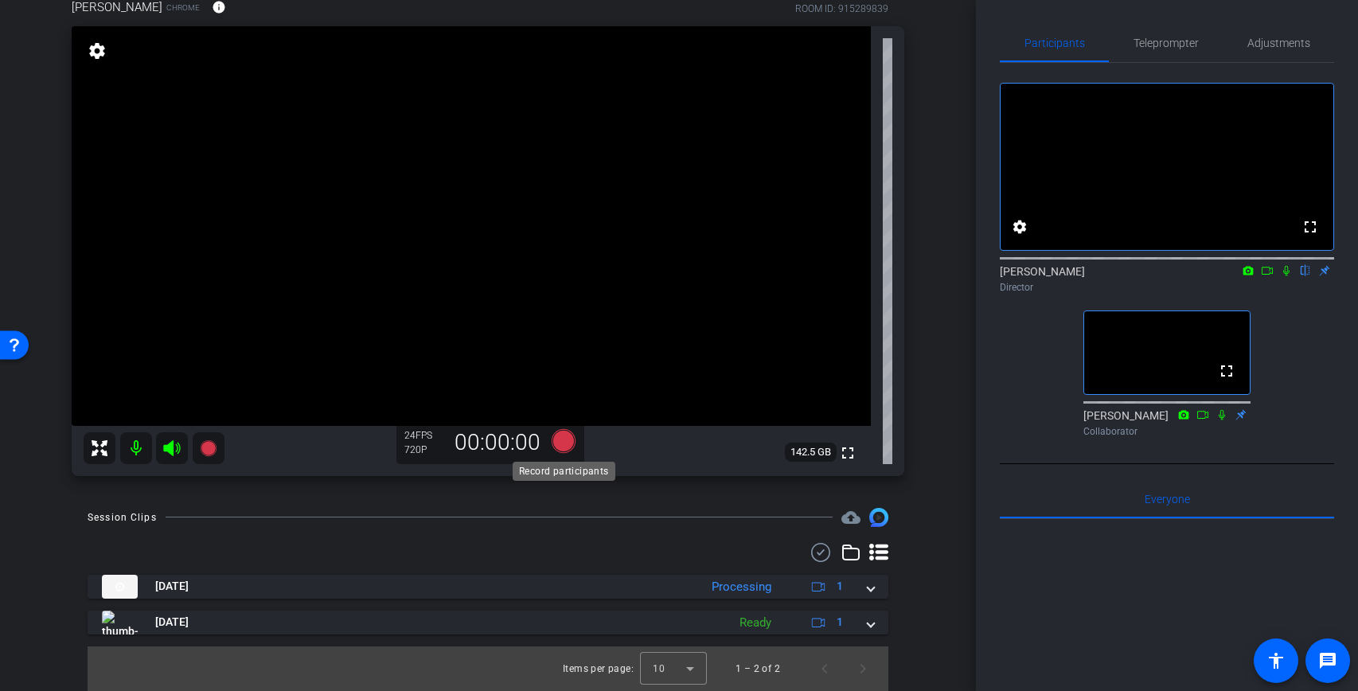
click at [561, 449] on icon at bounding box center [564, 441] width 24 height 24
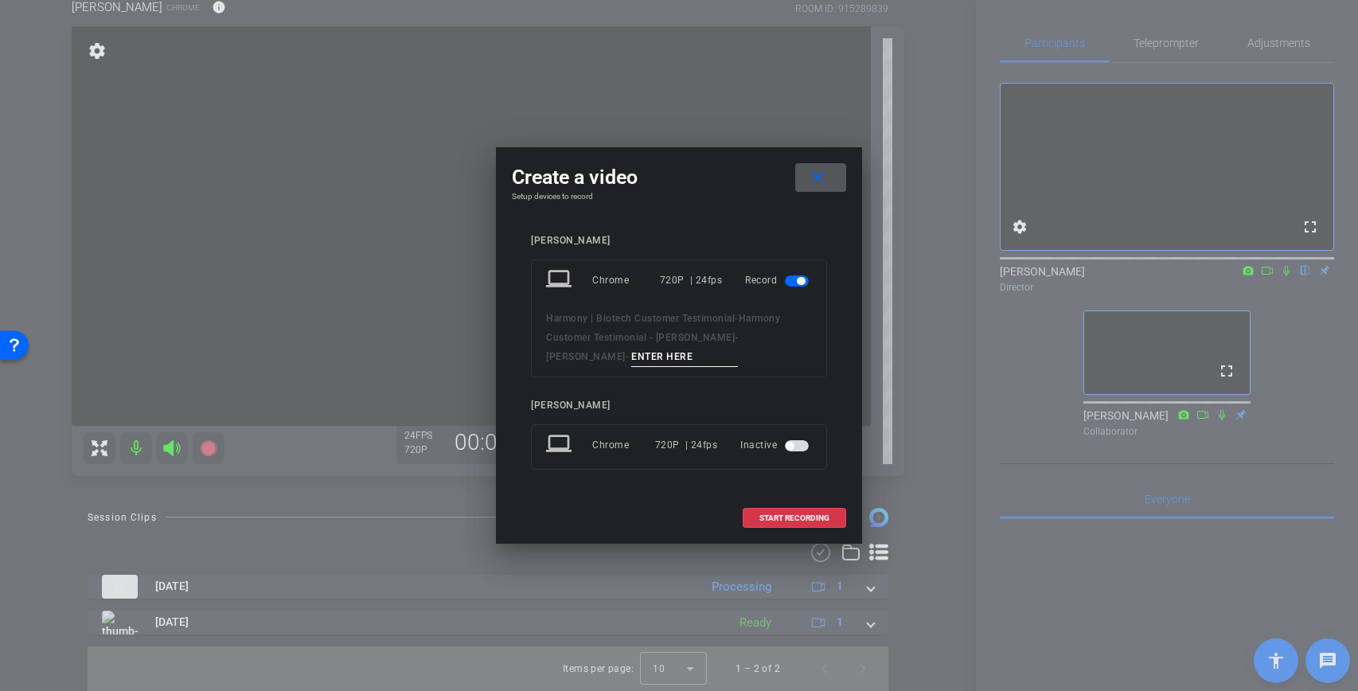
click at [631, 353] on input at bounding box center [684, 357] width 107 height 20
type input "3"
click at [801, 517] on span "START RECORDING" at bounding box center [794, 518] width 70 height 8
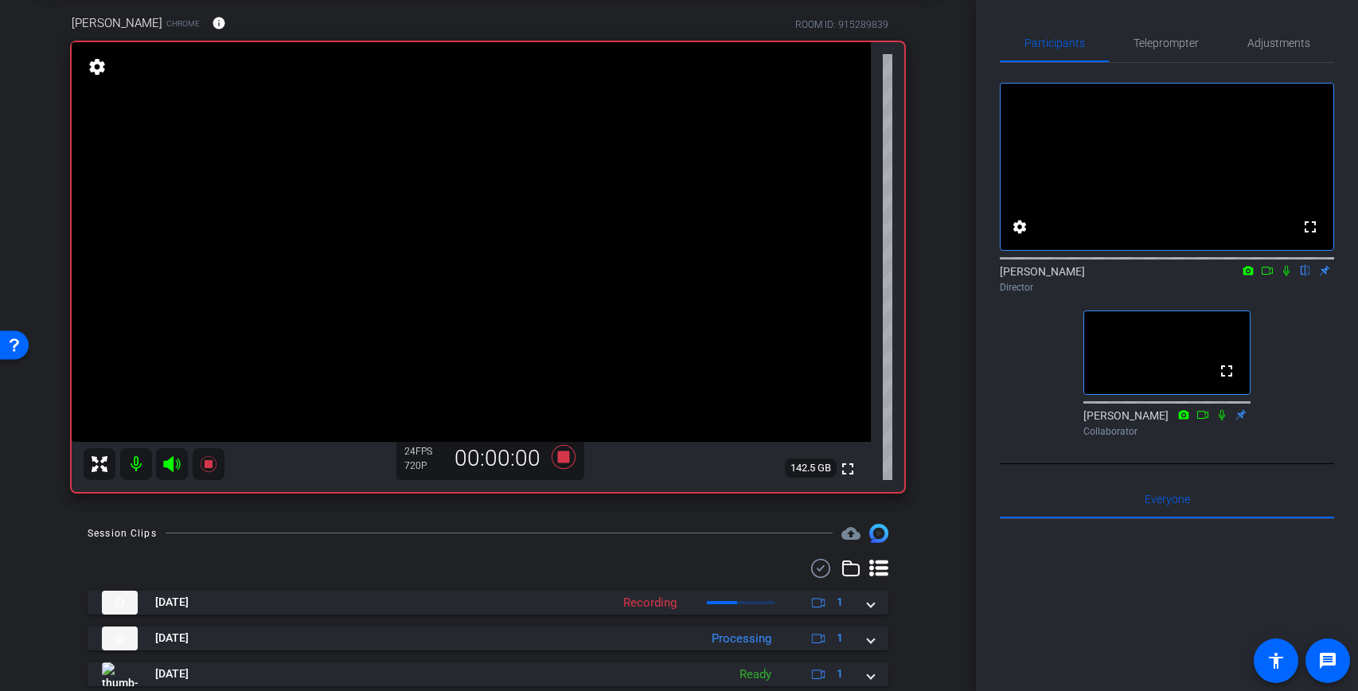
scroll to position [77, 0]
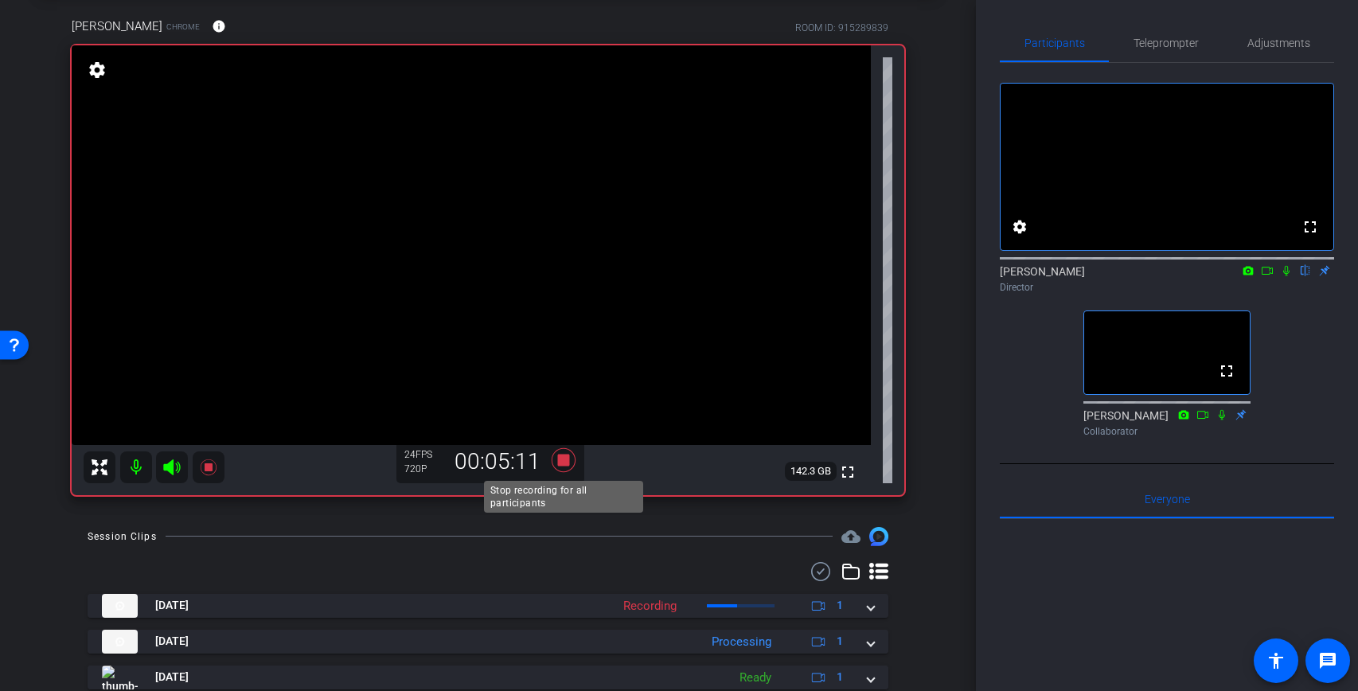
click at [563, 463] on icon at bounding box center [564, 460] width 24 height 24
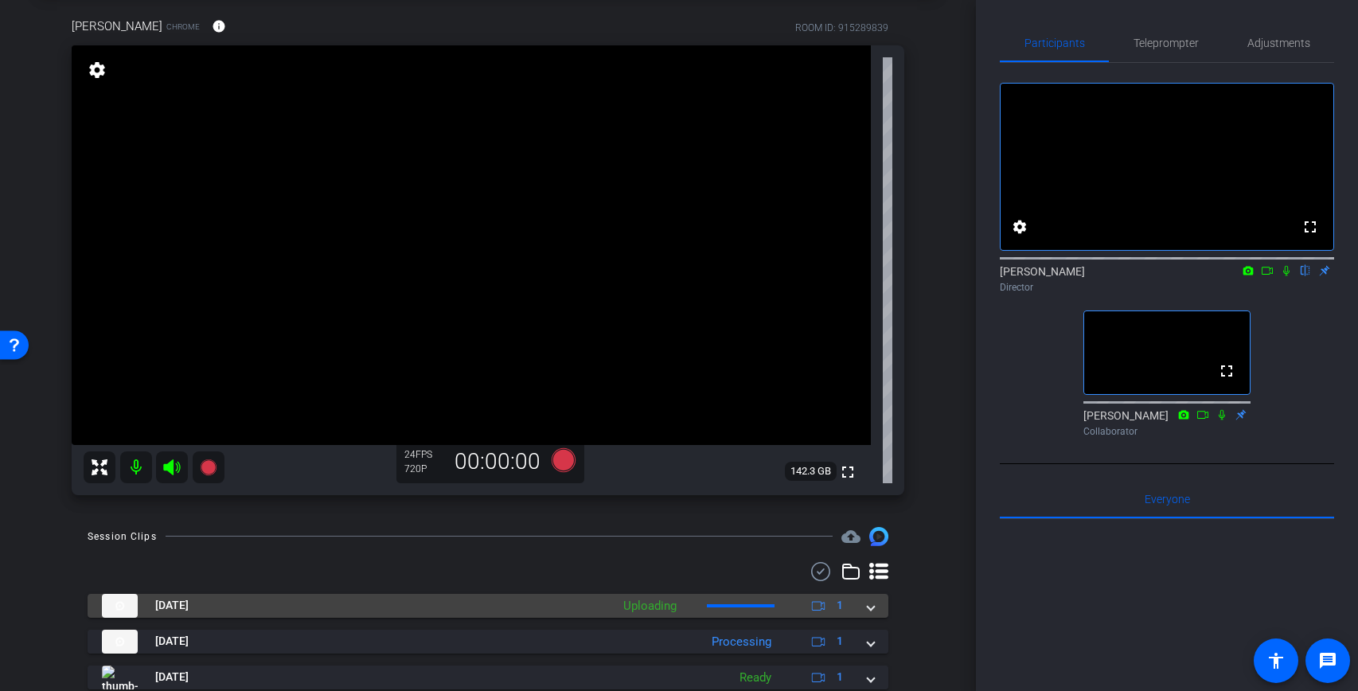
click at [875, 609] on mat-expansion-panel-header "Sep 11, 2025 Uploading 1" at bounding box center [488, 606] width 801 height 24
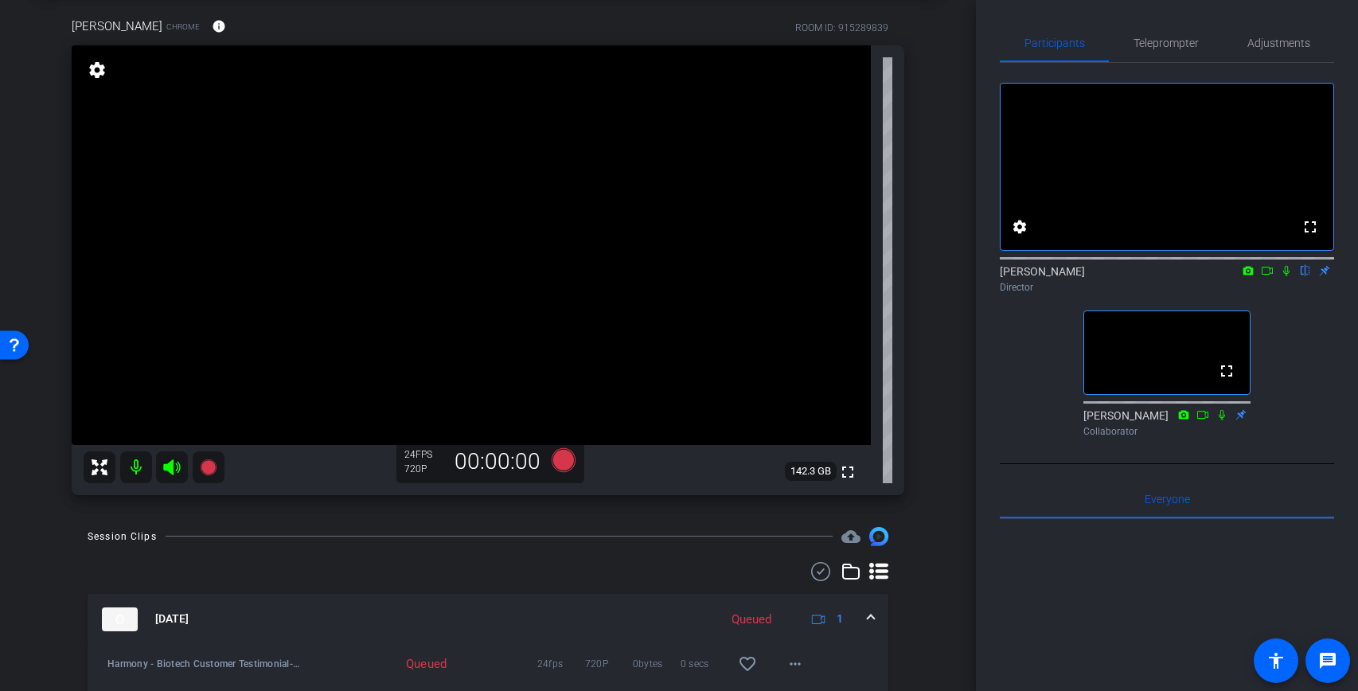
click at [875, 617] on mat-expansion-panel-header "Sep 11, 2025 Queued 1" at bounding box center [488, 619] width 801 height 51
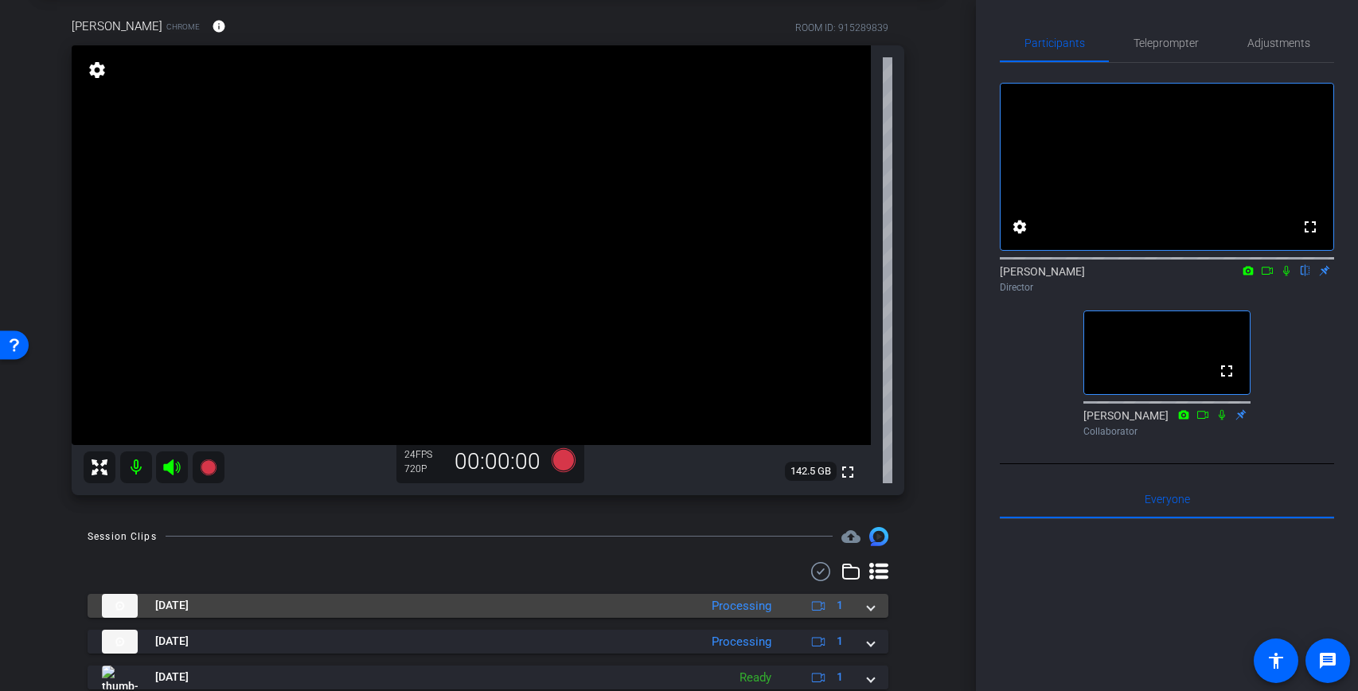
click at [872, 607] on span at bounding box center [871, 605] width 6 height 17
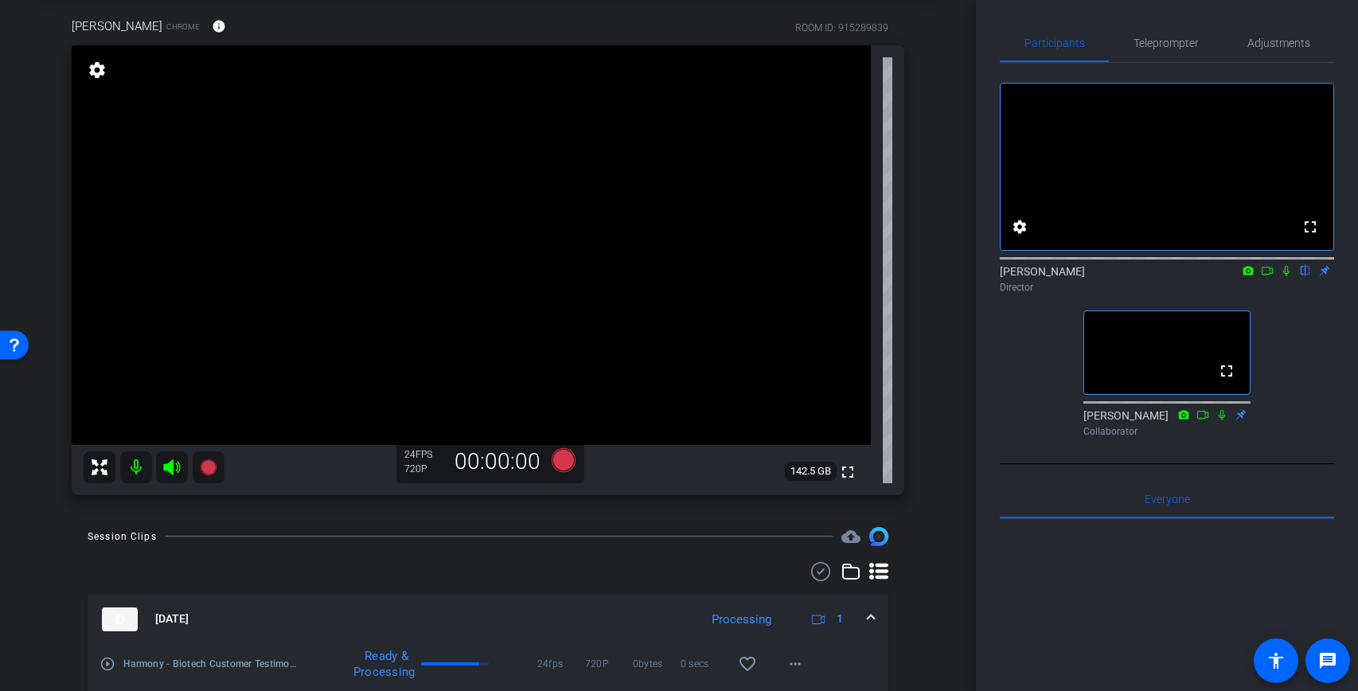
click at [864, 619] on div "Sep 11, 2025 Processing 1" at bounding box center [485, 619] width 766 height 24
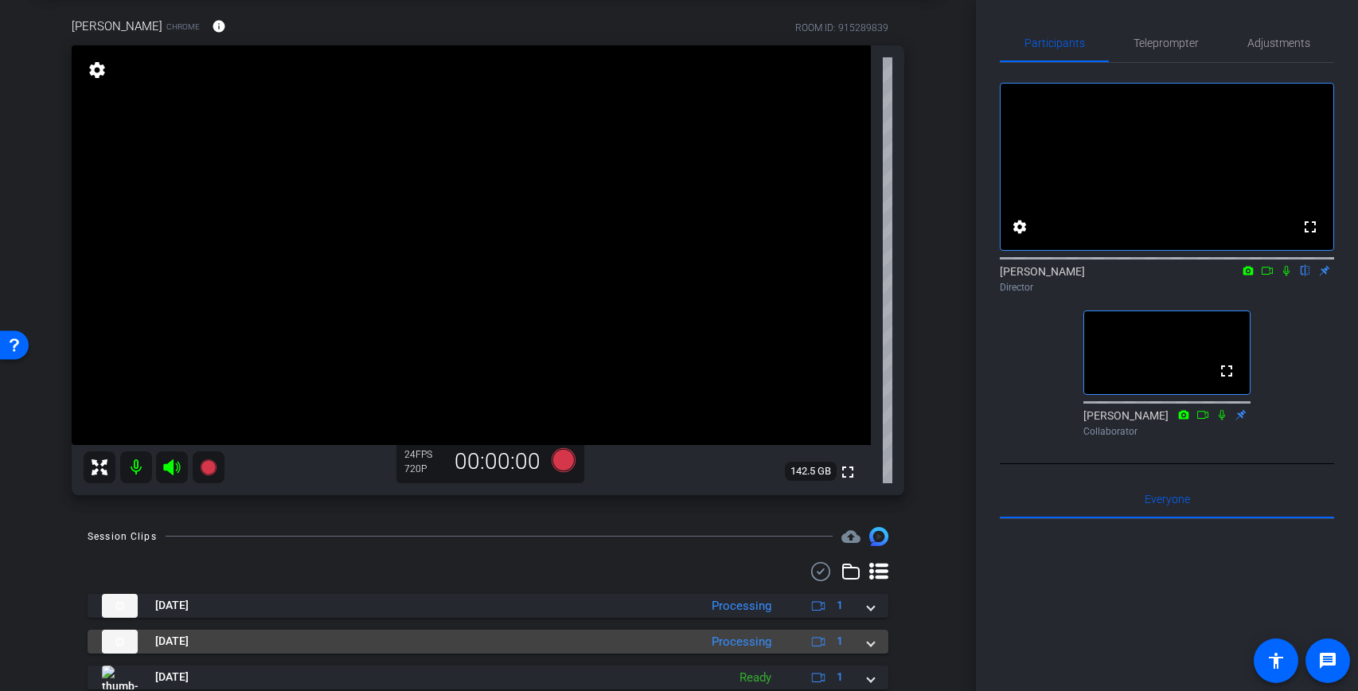
click at [873, 642] on span at bounding box center [871, 641] width 6 height 17
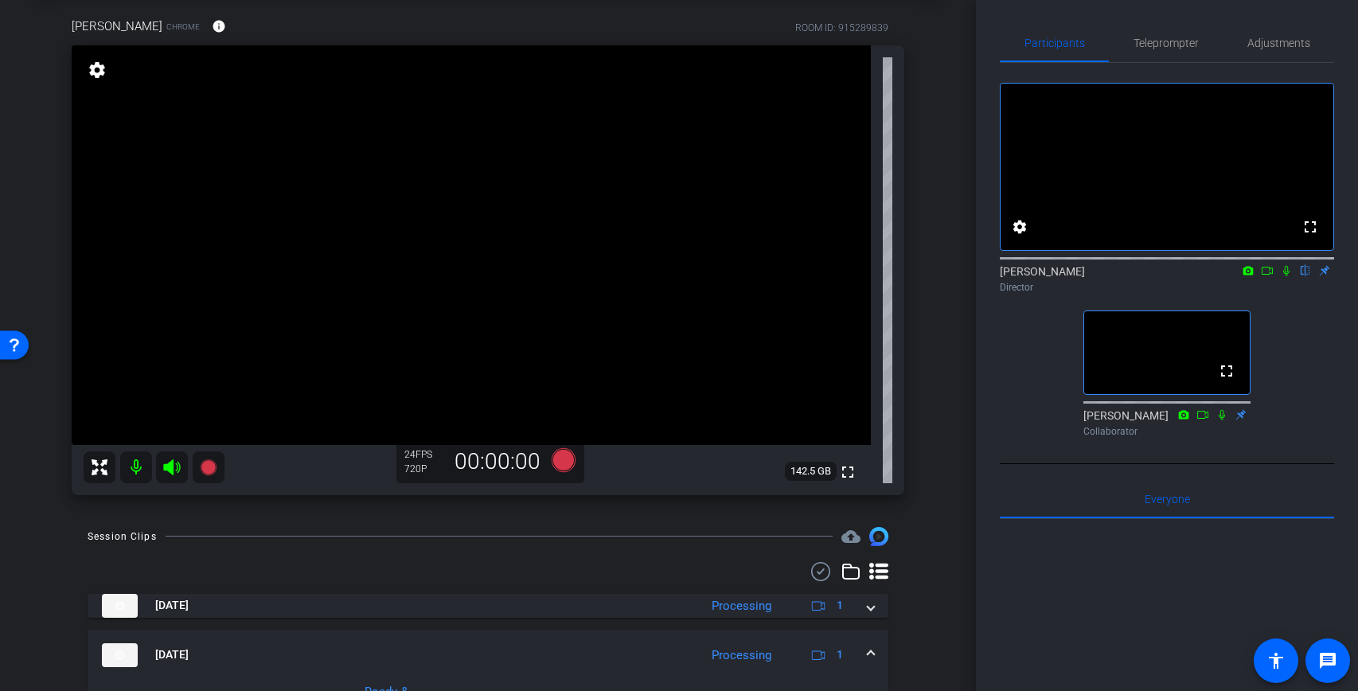
click at [874, 651] on mat-expansion-panel-header "Sep 11, 2025 Processing 1" at bounding box center [488, 655] width 801 height 51
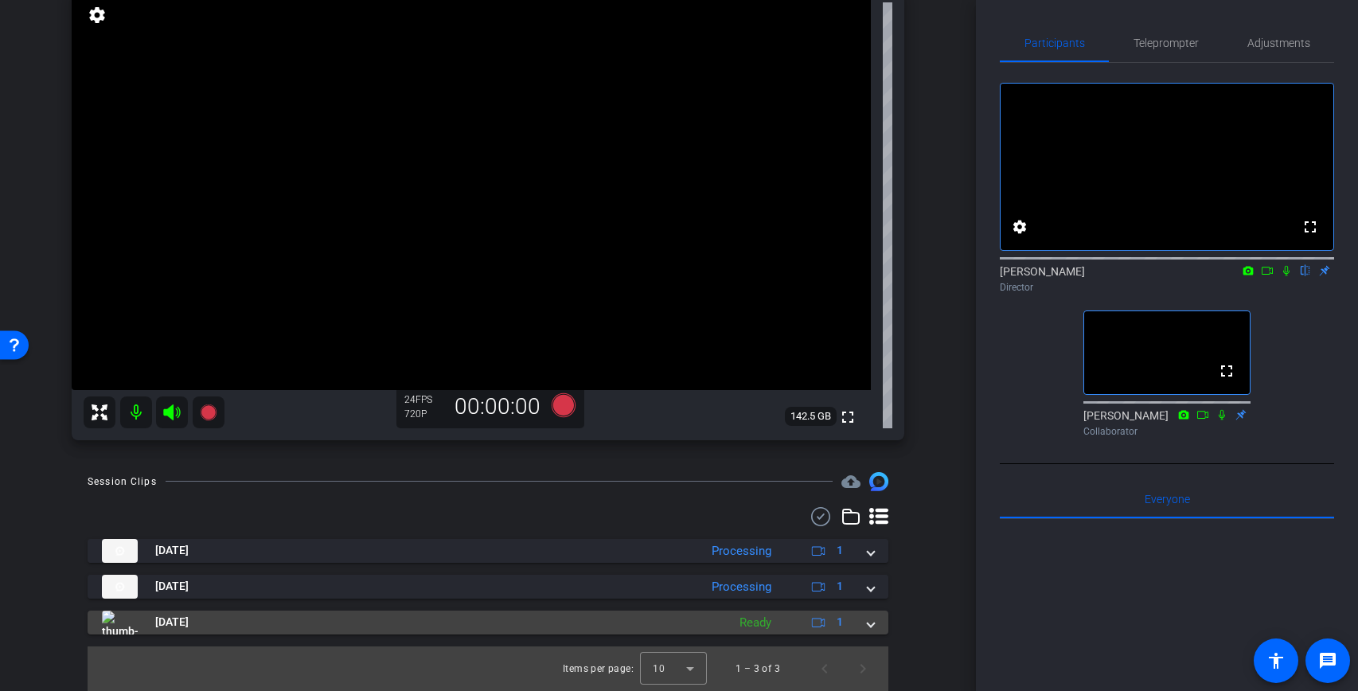
click at [876, 629] on mat-expansion-panel-header "Sep 11, 2025 Ready 1" at bounding box center [488, 623] width 801 height 24
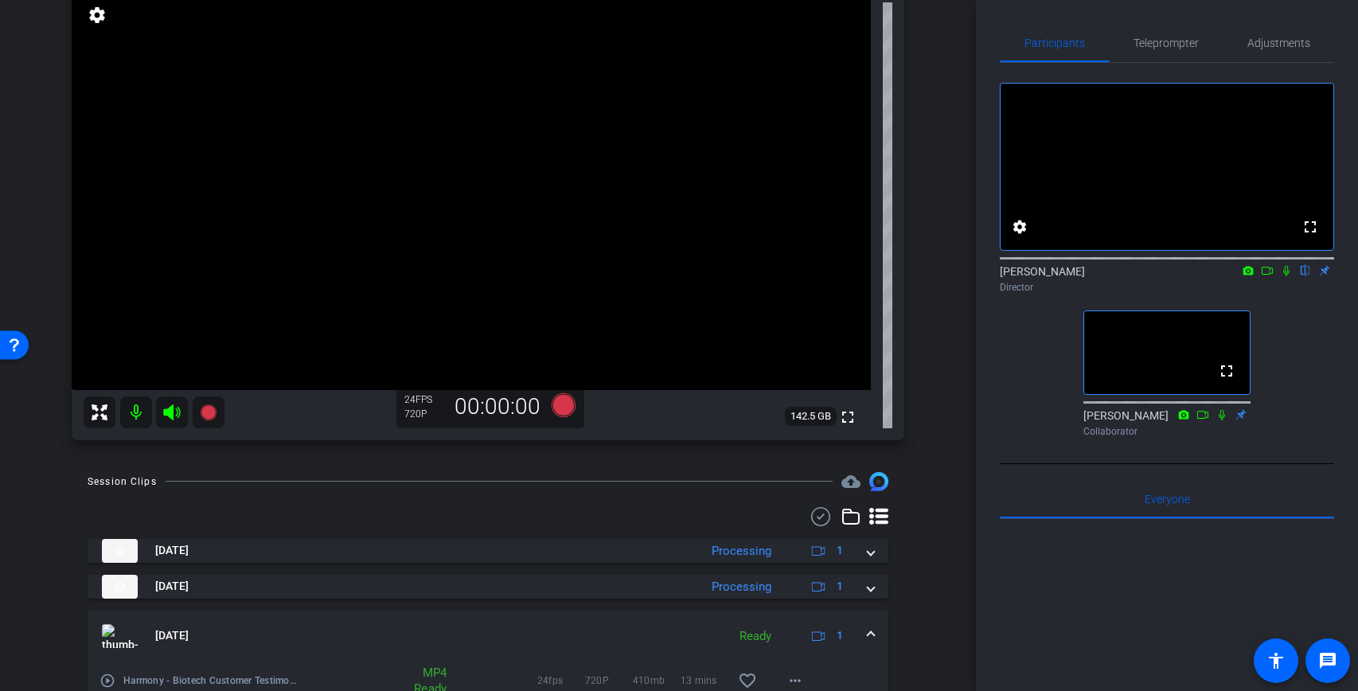
click at [876, 637] on mat-expansion-panel-header "Sep 11, 2025 Ready 1" at bounding box center [488, 636] width 801 height 51
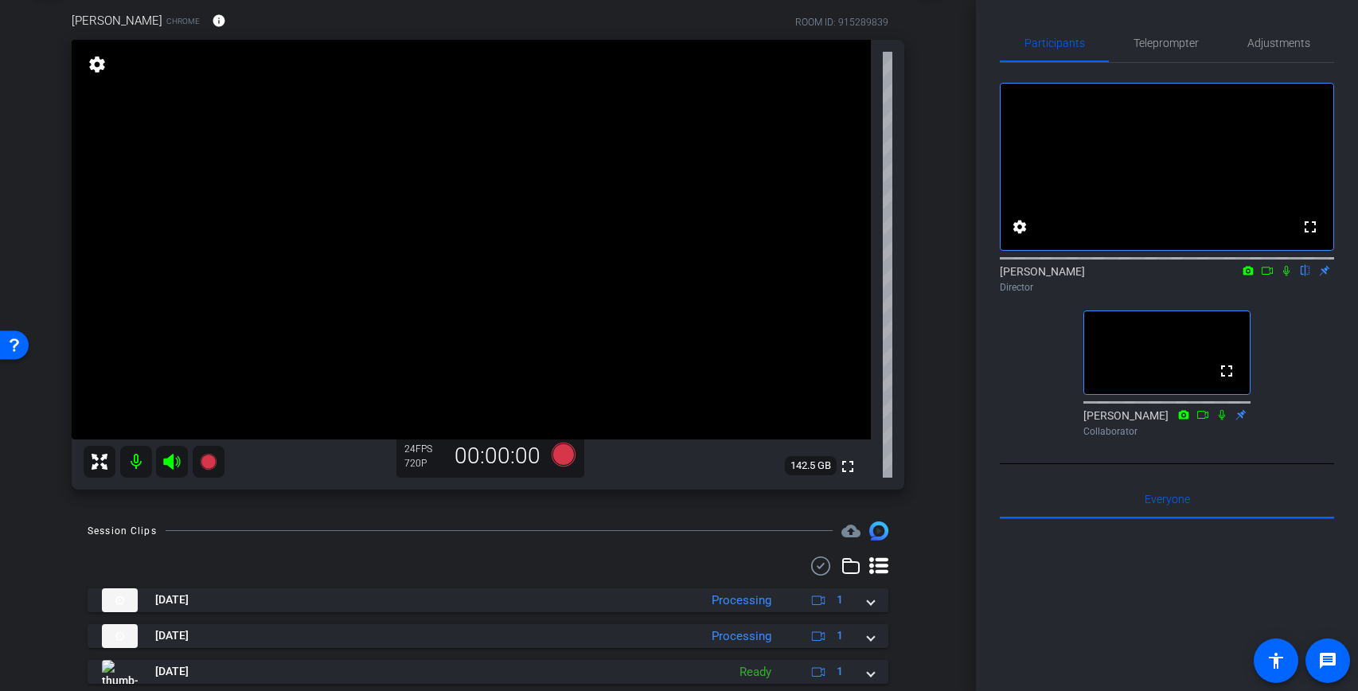
scroll to position [79, 0]
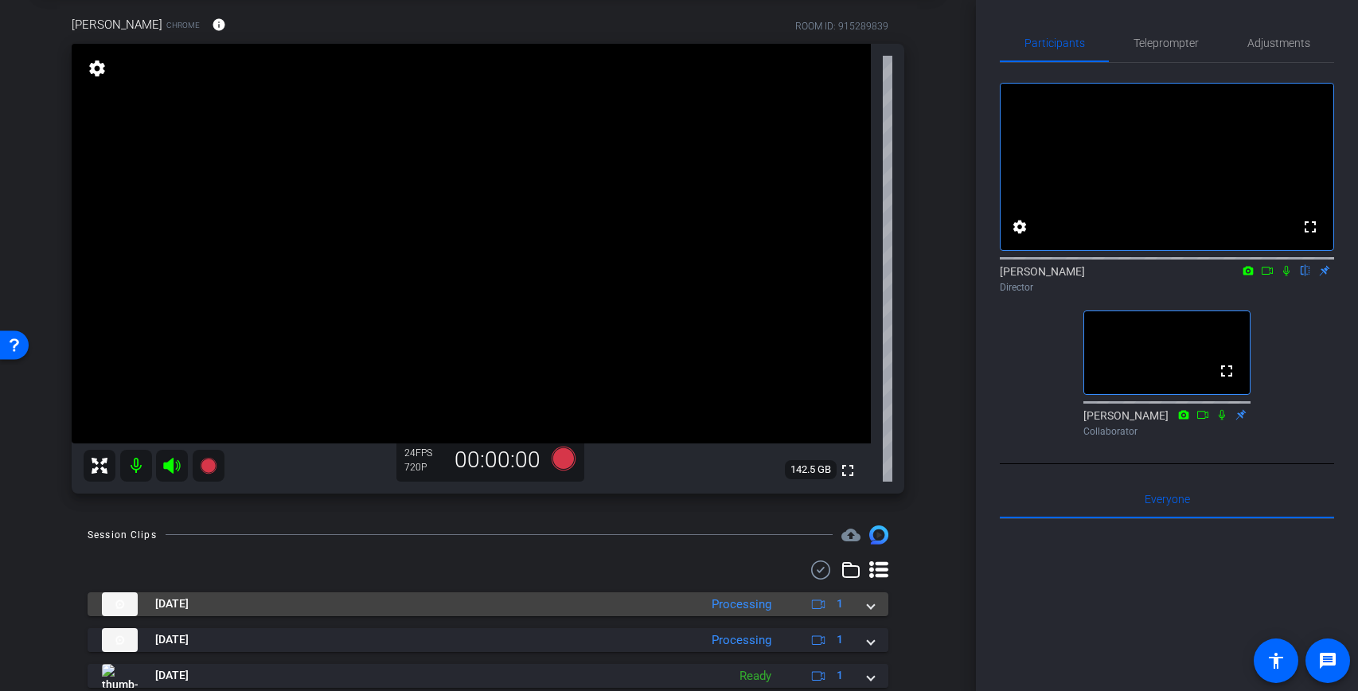
click at [874, 611] on mat-expansion-panel-header "Sep 11, 2025 Processing 1" at bounding box center [488, 604] width 801 height 24
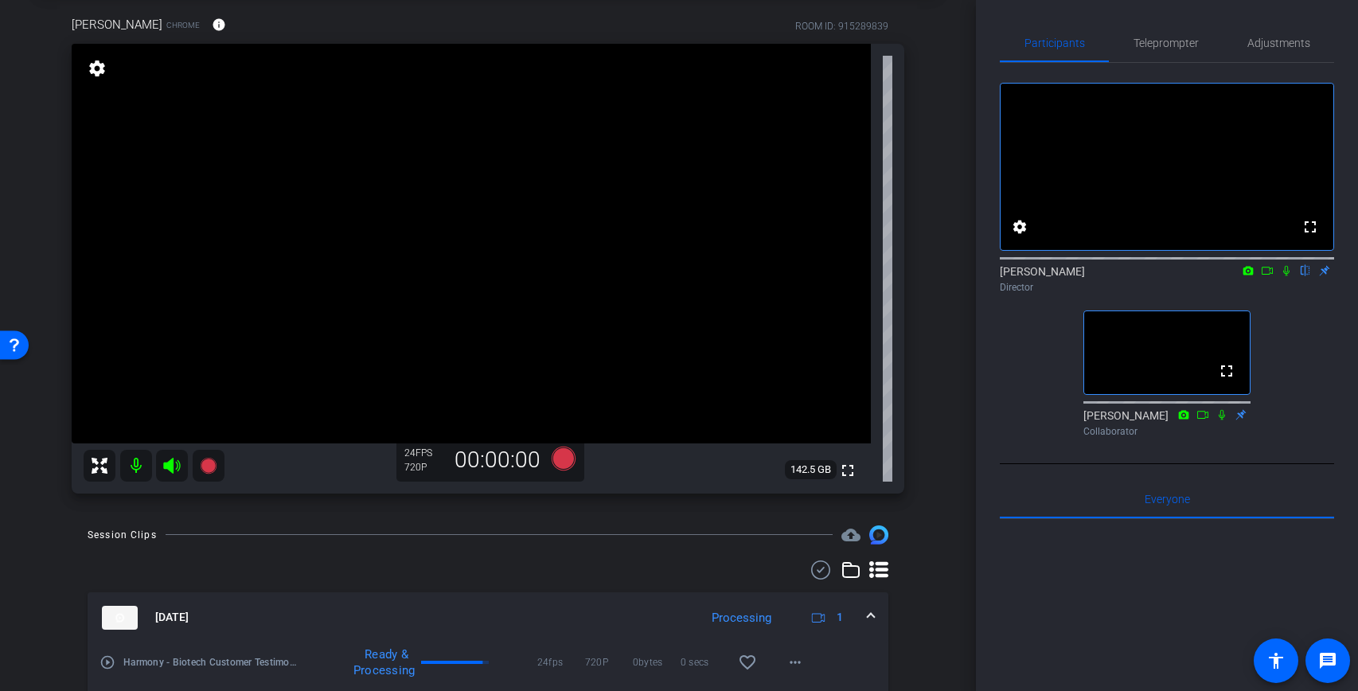
click at [874, 611] on mat-expansion-panel-header "Sep 11, 2025 Processing 1" at bounding box center [488, 617] width 801 height 51
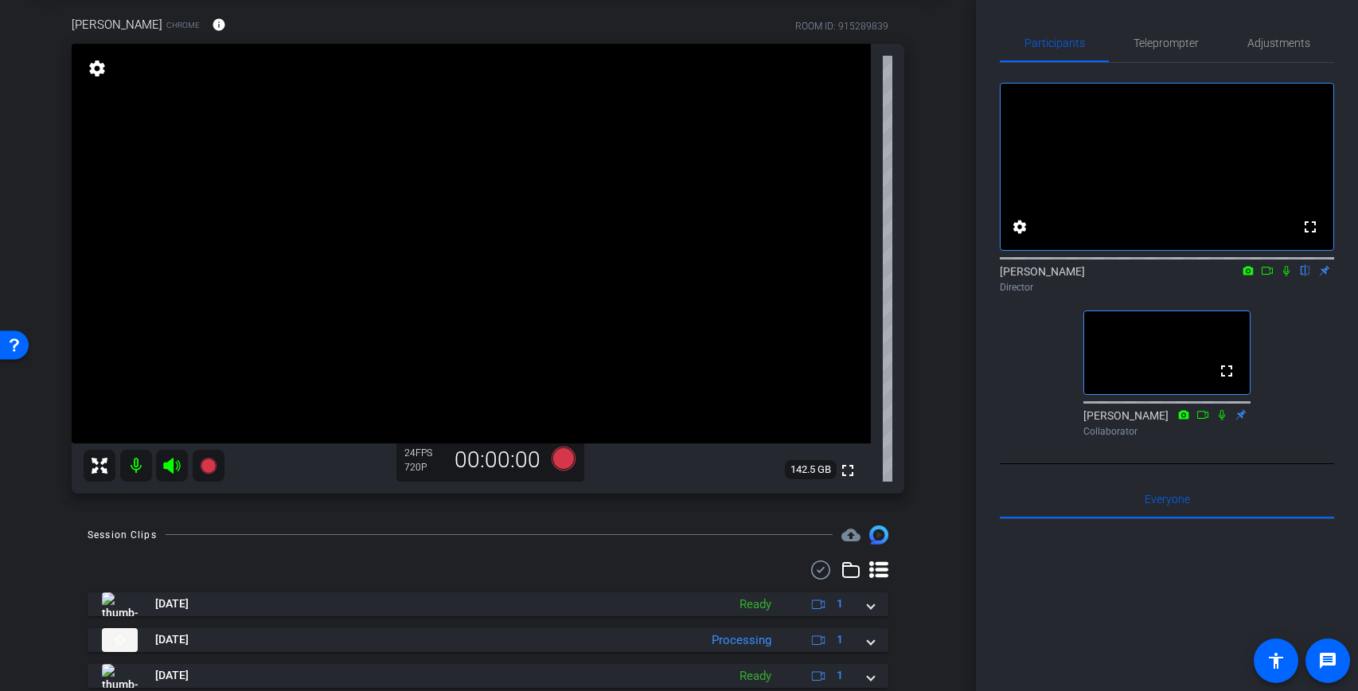
scroll to position [0, 0]
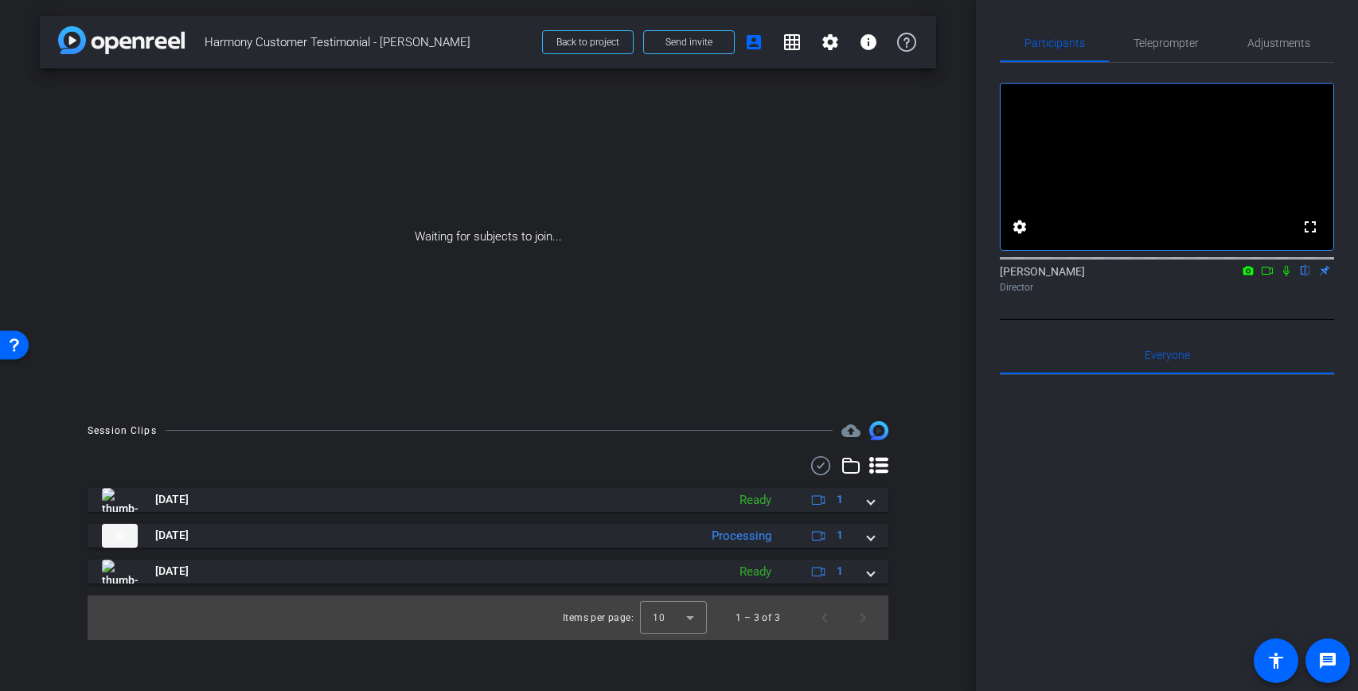
click at [829, 688] on div "arrow_back Harmony Customer Testimonial - Eric Bauer Back to project Send invit…" at bounding box center [488, 345] width 976 height 691
click at [1286, 276] on icon at bounding box center [1286, 270] width 13 height 11
click at [1269, 276] on icon at bounding box center [1267, 270] width 13 height 11
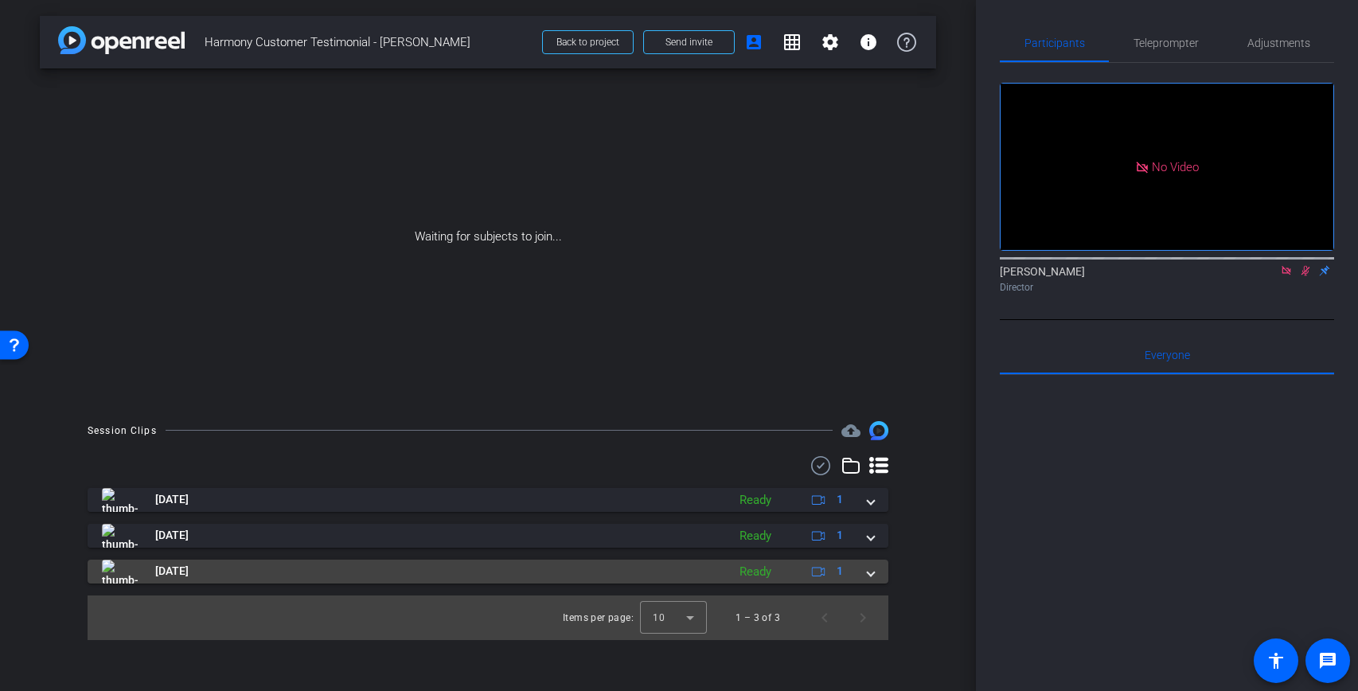
click at [872, 579] on span at bounding box center [871, 571] width 6 height 17
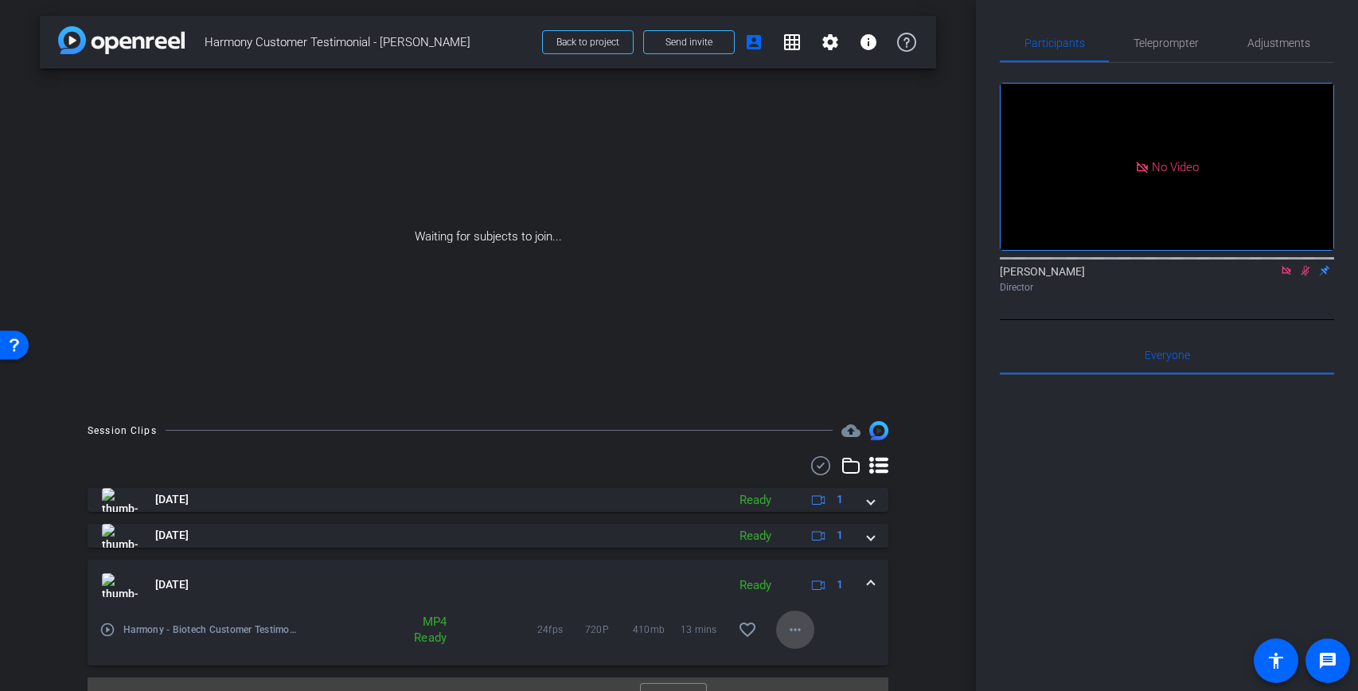
click at [801, 629] on mat-icon "more_horiz" at bounding box center [795, 629] width 19 height 19
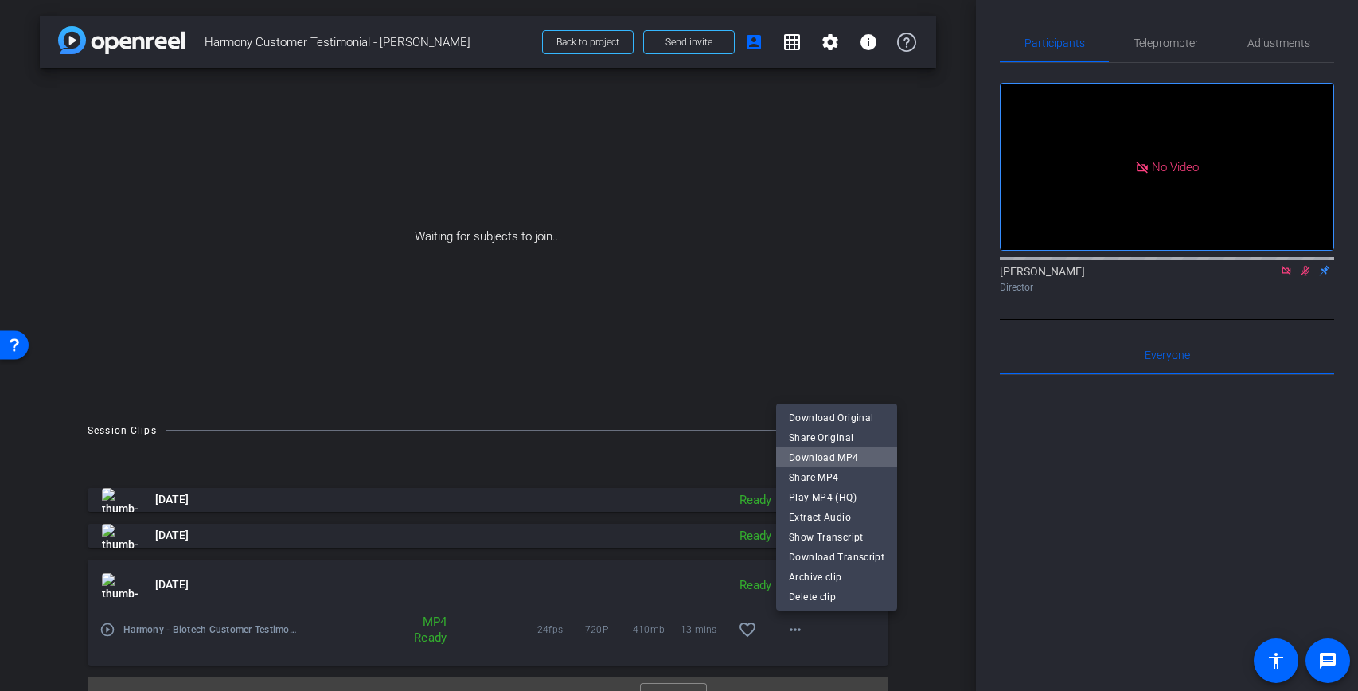
click at [853, 455] on span "Download MP4" at bounding box center [837, 457] width 96 height 19
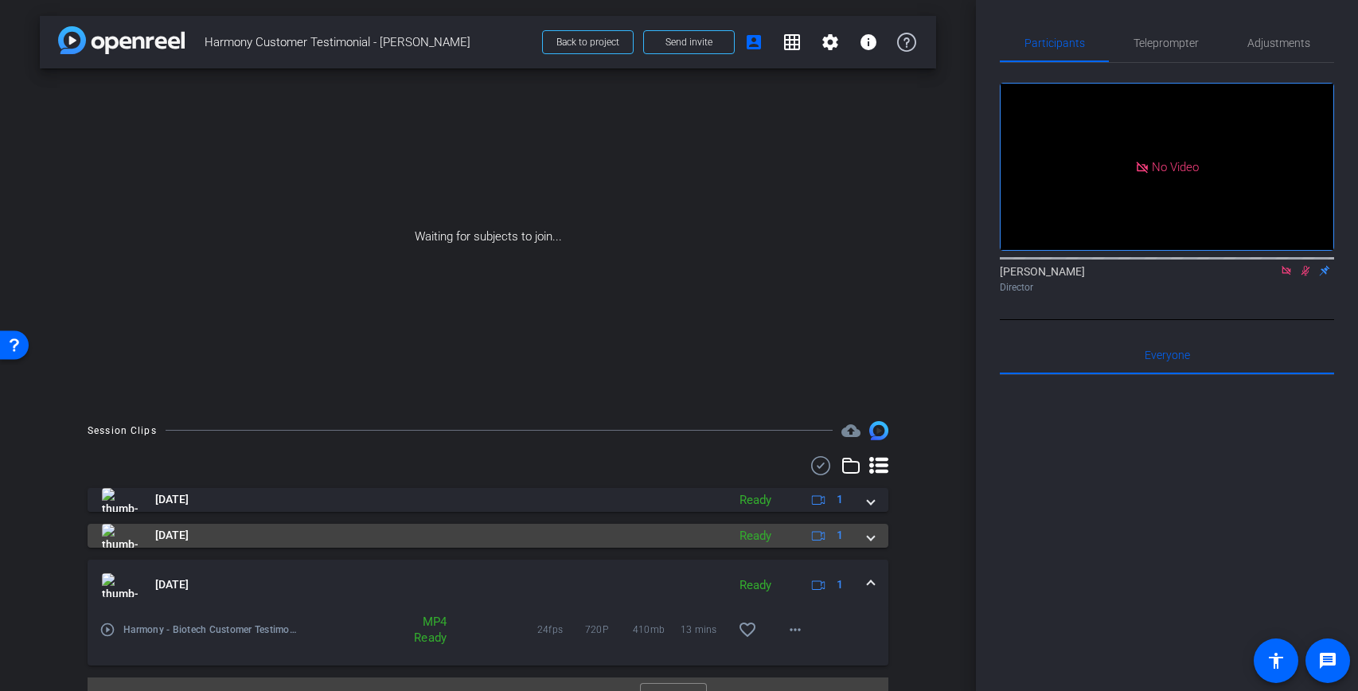
click at [875, 541] on mat-expansion-panel-header "Sep 11, 2025 Ready 1" at bounding box center [488, 536] width 801 height 24
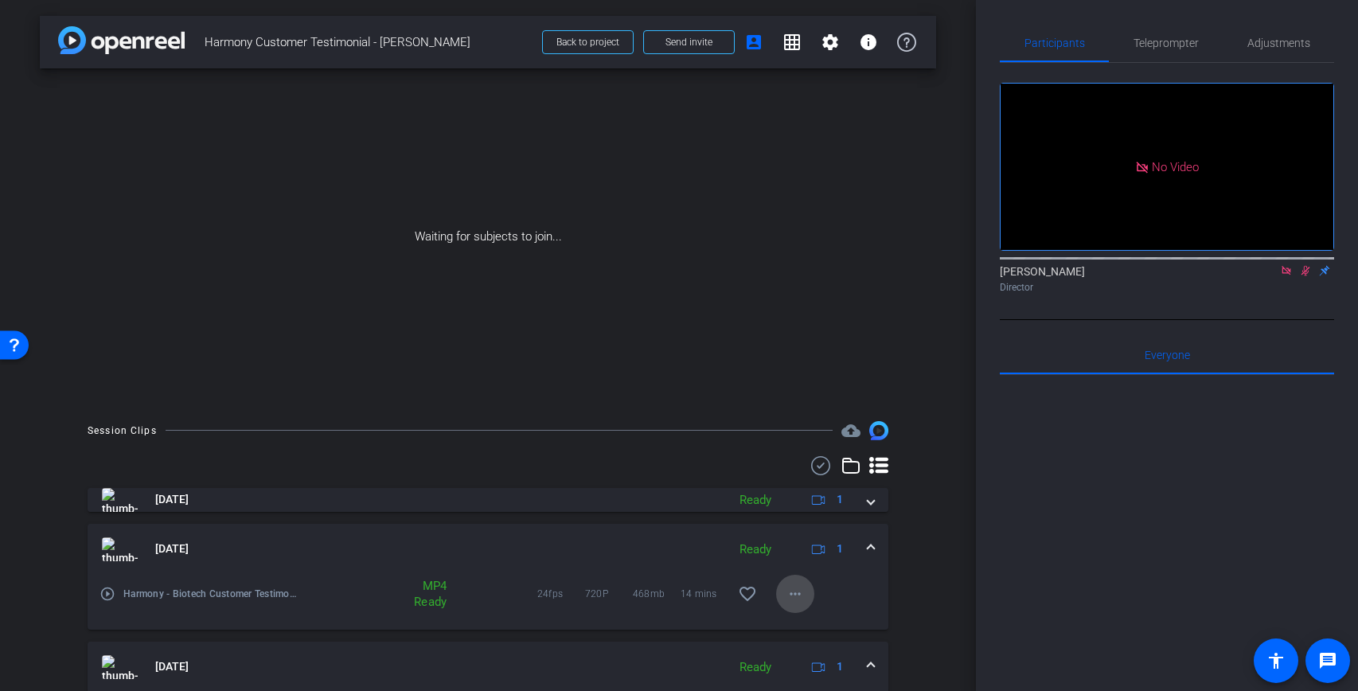
click at [797, 595] on mat-icon "more_horiz" at bounding box center [795, 593] width 19 height 19
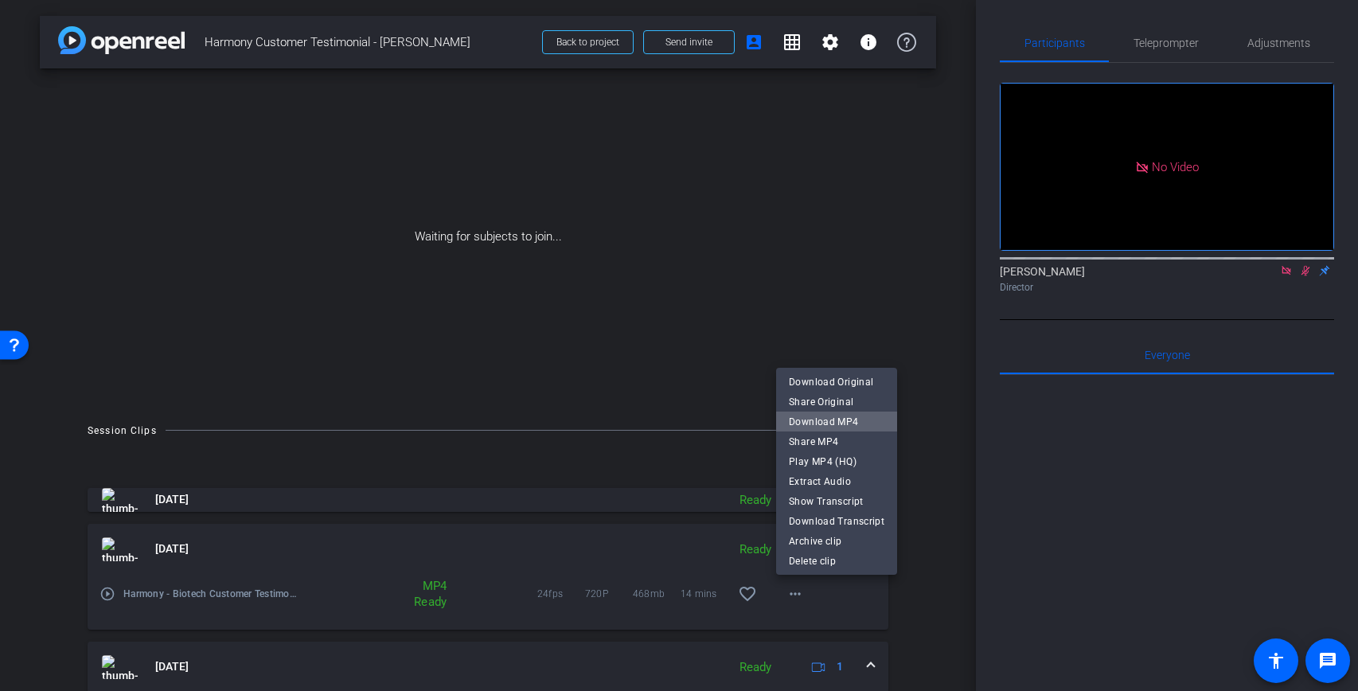
click at [846, 422] on span "Download MP4" at bounding box center [837, 421] width 96 height 19
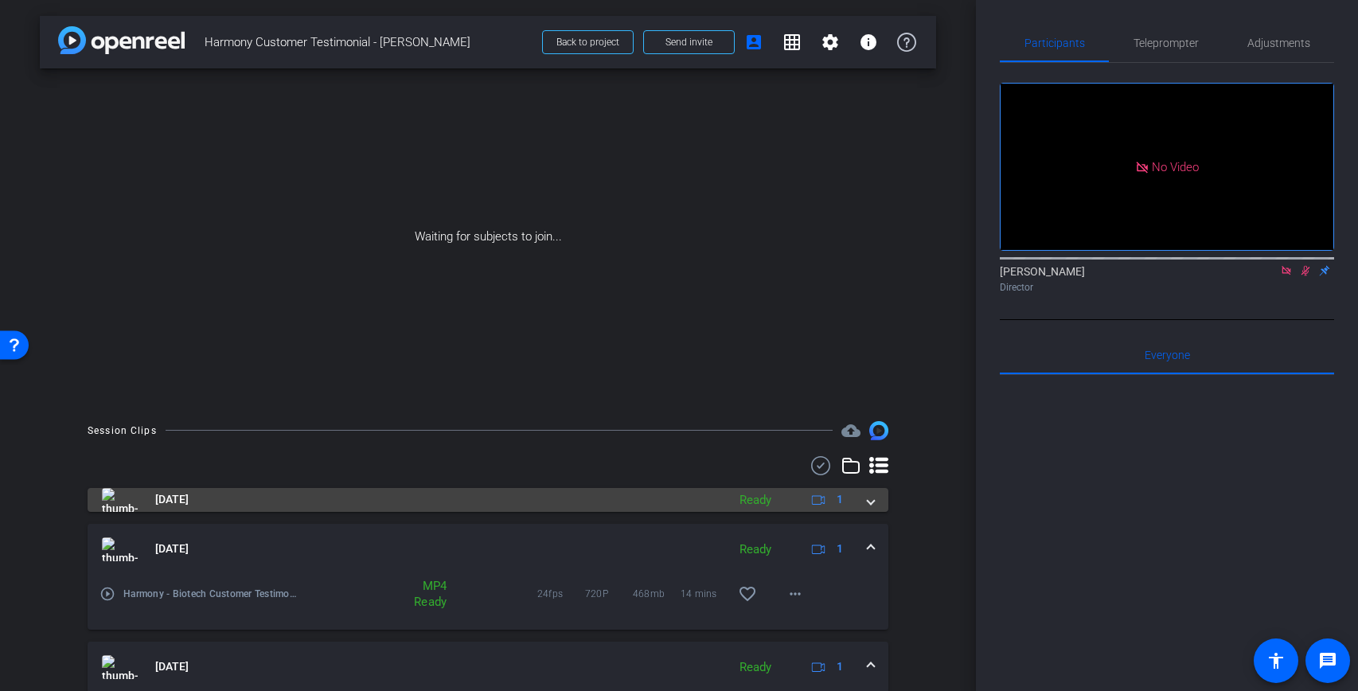
click at [872, 507] on span at bounding box center [871, 499] width 6 height 17
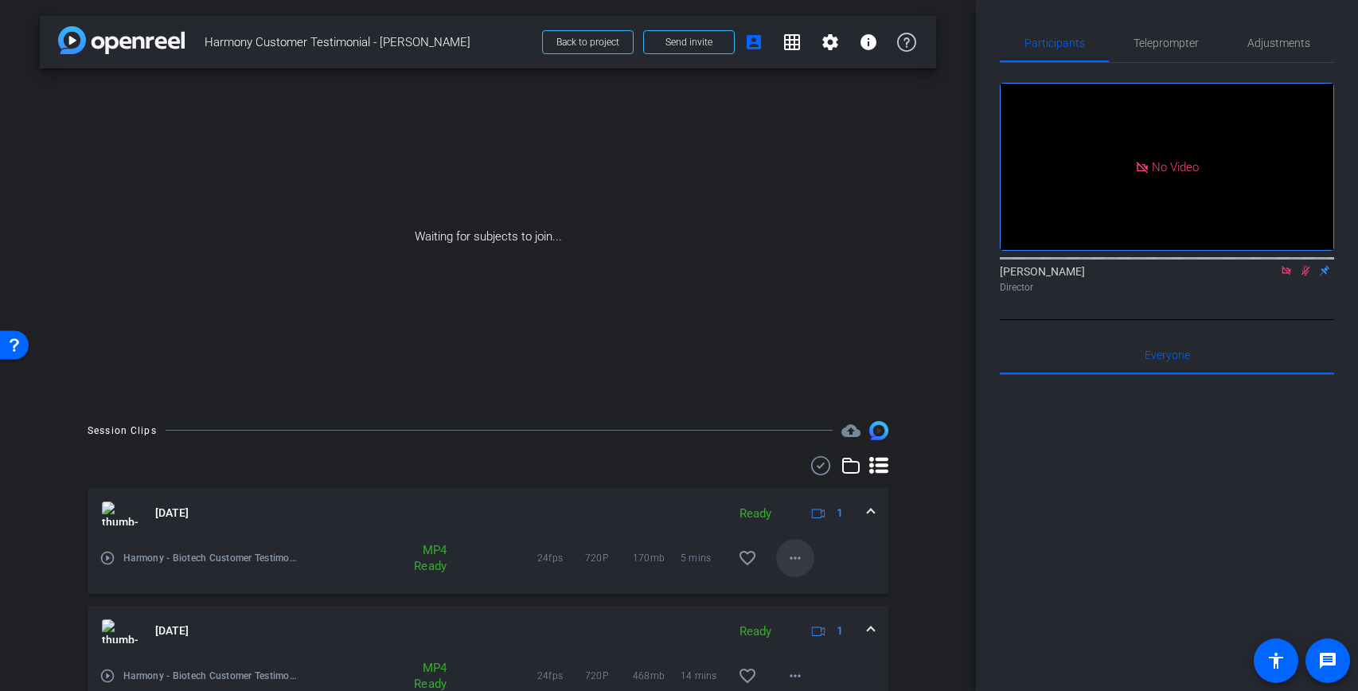
click at [798, 560] on mat-icon "more_horiz" at bounding box center [795, 557] width 19 height 19
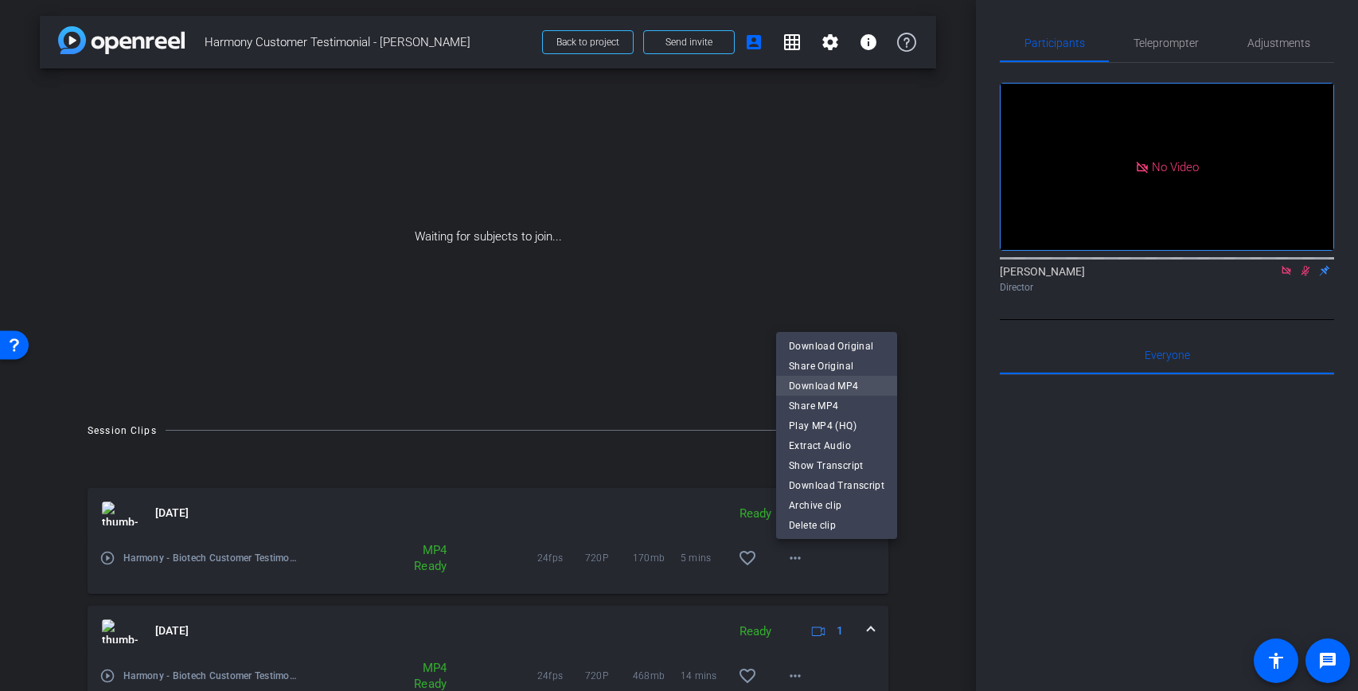
click at [853, 381] on span "Download MP4" at bounding box center [837, 386] width 96 height 19
